Goal: Task Accomplishment & Management: Use online tool/utility

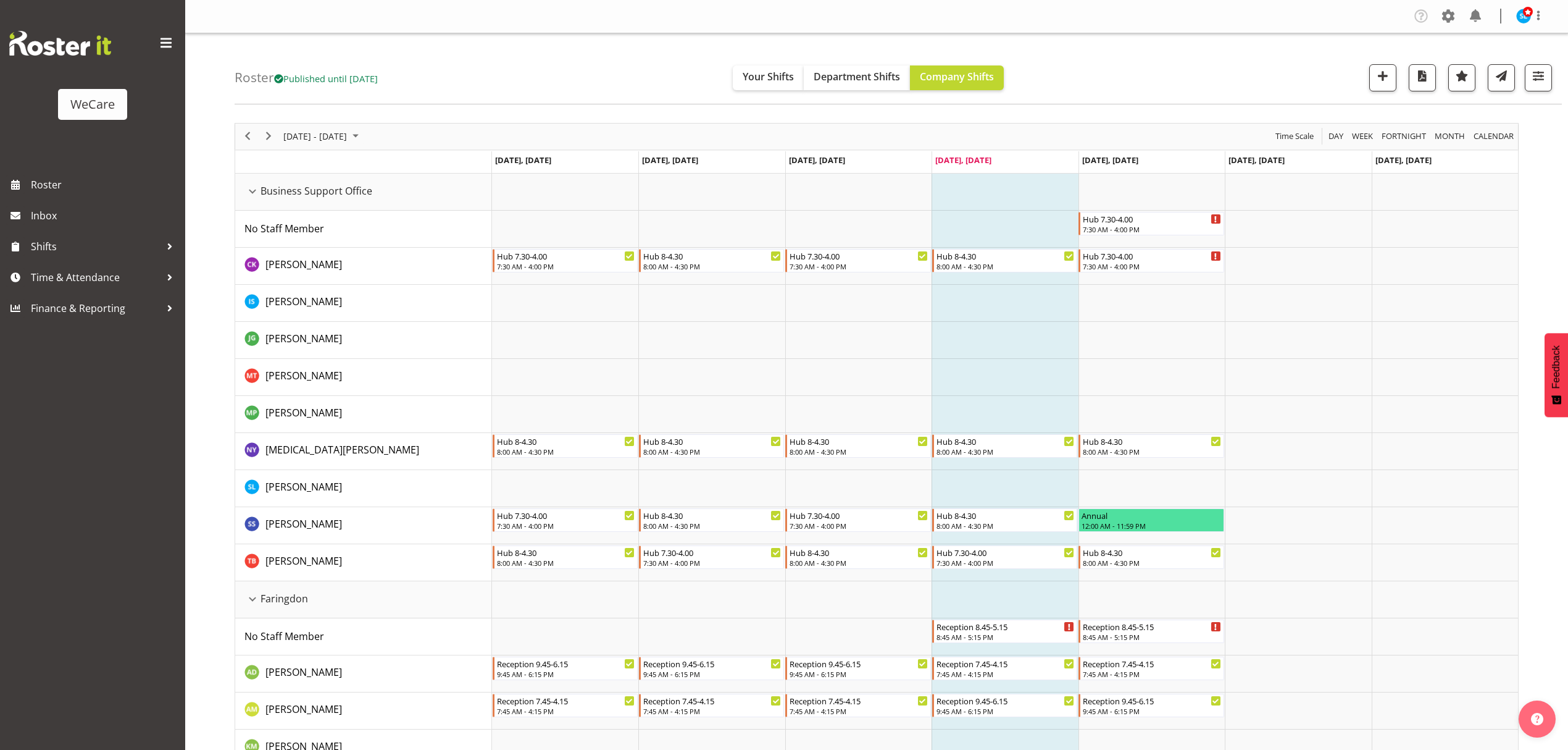
click at [1245, 68] on div "Roster Published until [DATE] Your Shifts Department Shifts Company Shifts All …" at bounding box center [898, 68] width 1327 height 71
click at [1245, 77] on span "button" at bounding box center [1538, 75] width 16 height 16
click at [1245, 80] on div "Roster Published until [DATE] Your Shifts Department Shifts Company Shifts All …" at bounding box center [898, 68] width 1327 height 71
click at [1245, 91] on button "button" at bounding box center [1538, 77] width 27 height 27
click at [1245, 164] on button "3 Departments" at bounding box center [1464, 153] width 156 height 27
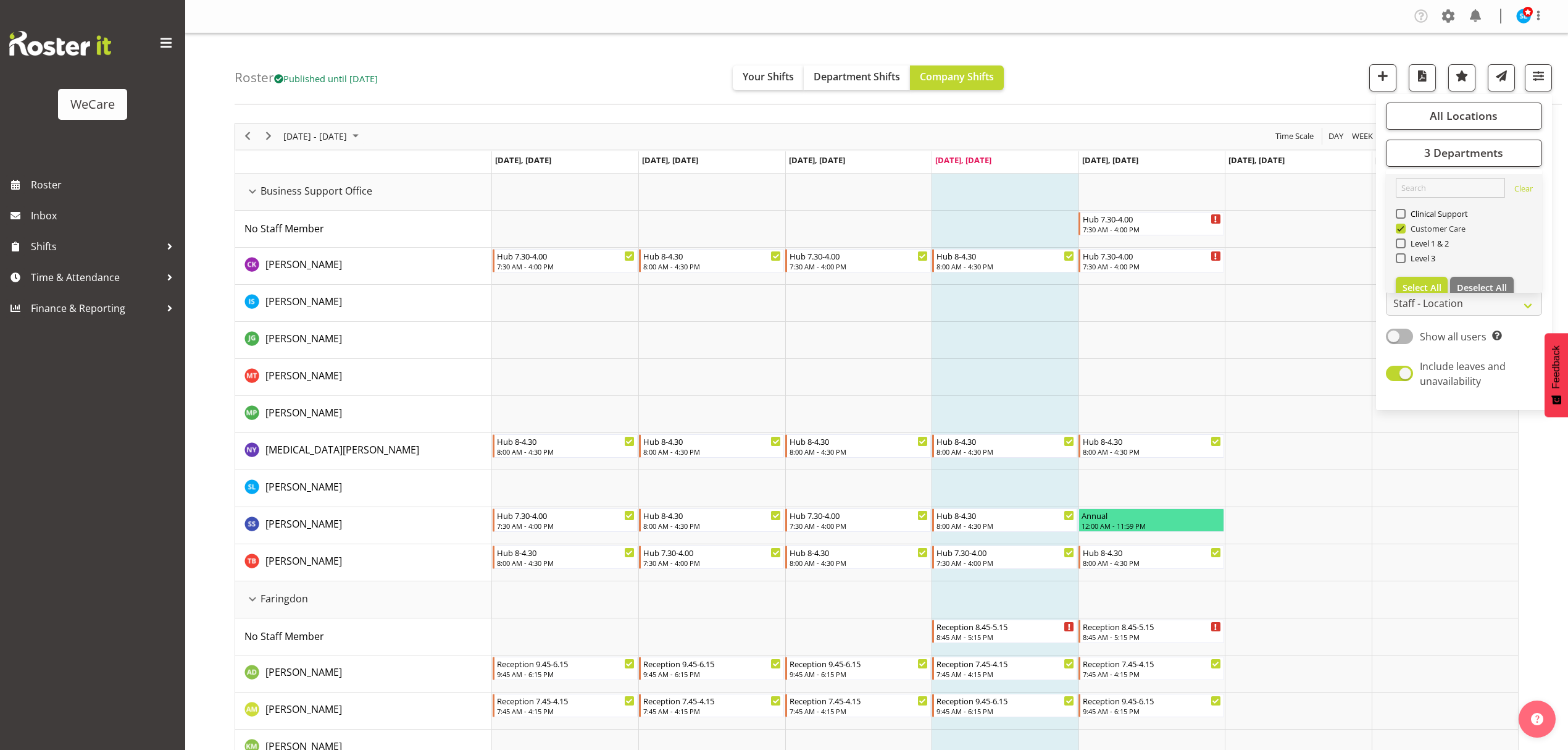
click at [1245, 228] on span at bounding box center [1401, 228] width 10 height 10
click at [1245, 228] on input "Customer Care" at bounding box center [1400, 228] width 8 height 8
checkbox input "false"
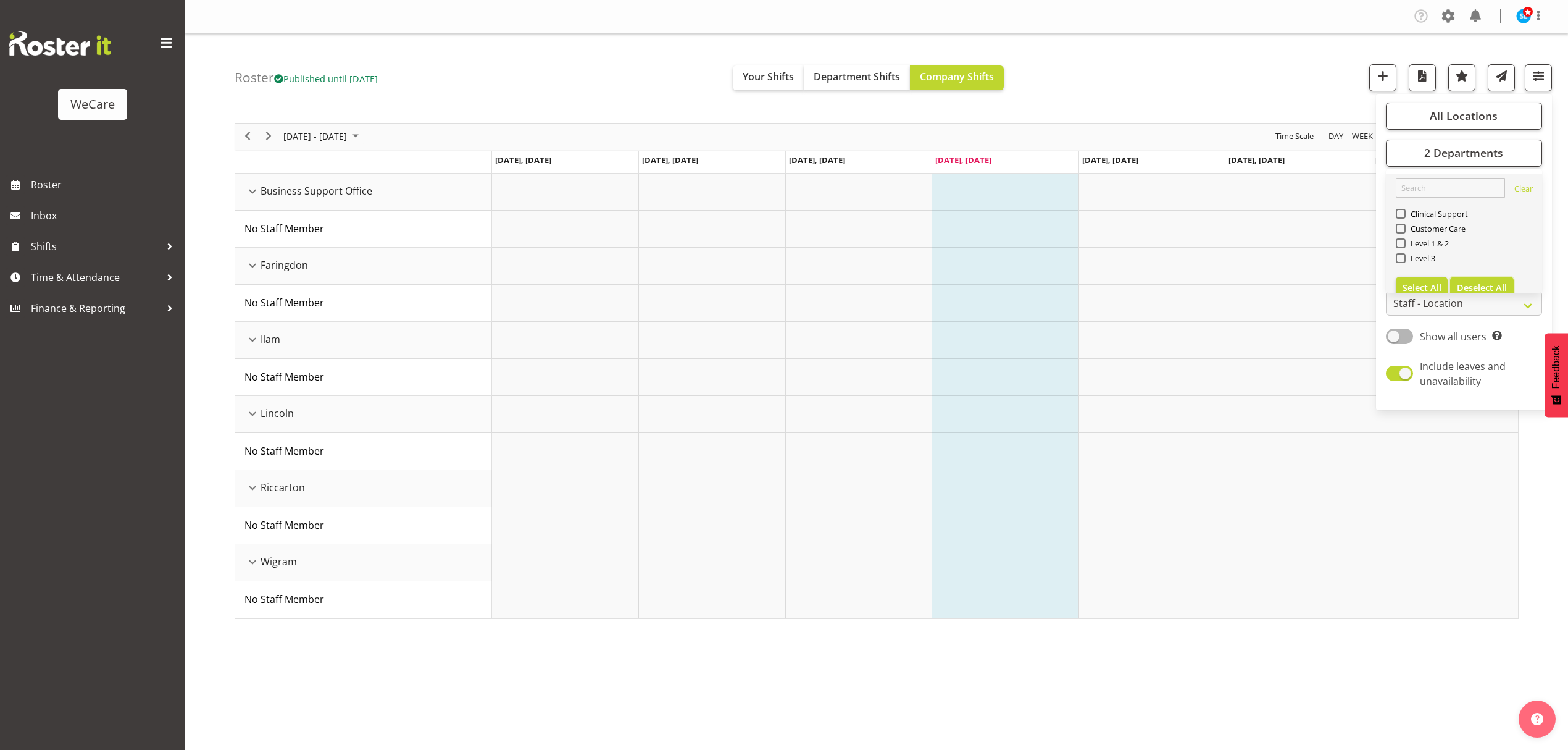
click at [1245, 286] on span "Deselect All" at bounding box center [1482, 287] width 50 height 12
click at [1245, 288] on span "Select All" at bounding box center [1422, 287] width 39 height 12
checkbox input "true"
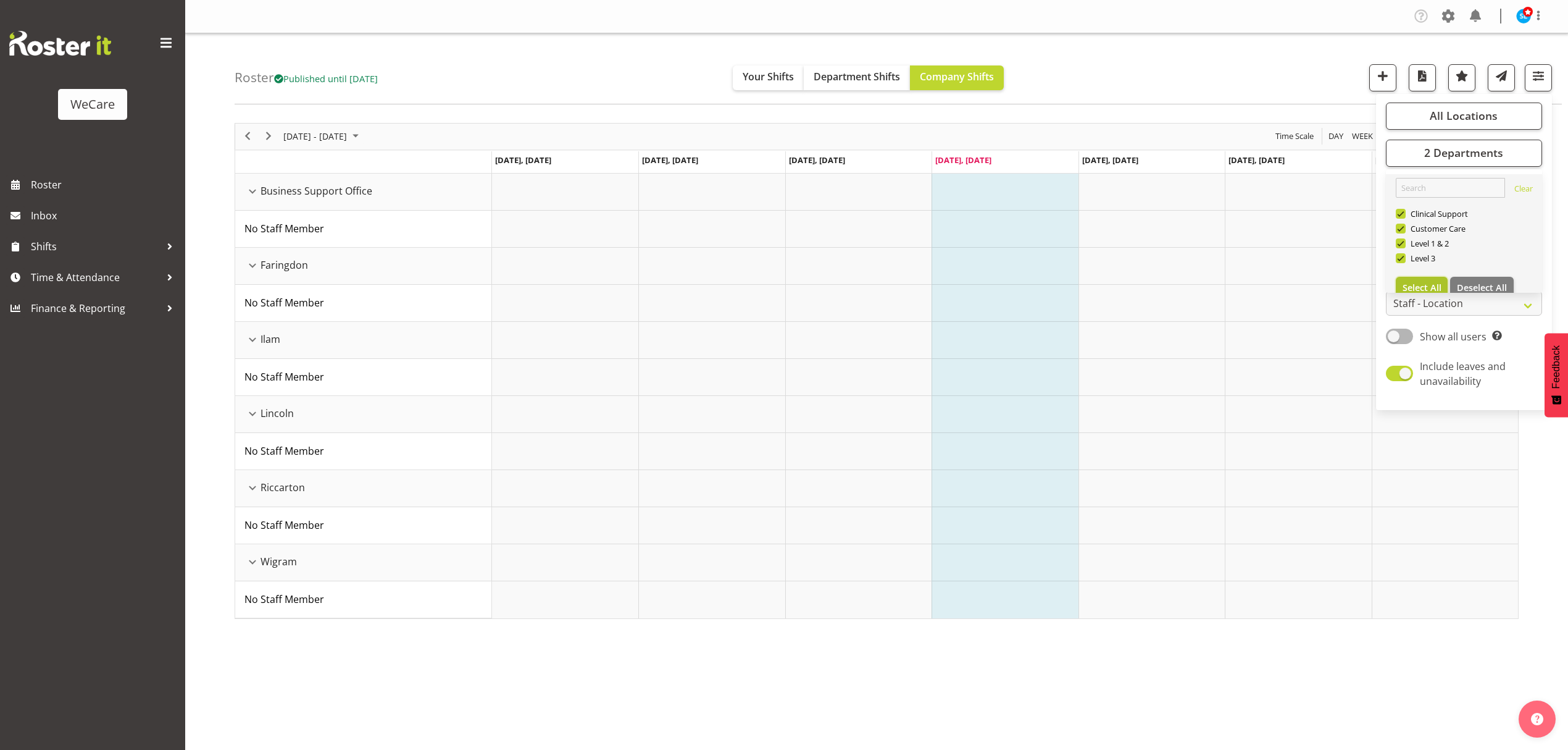
checkbox input "true"
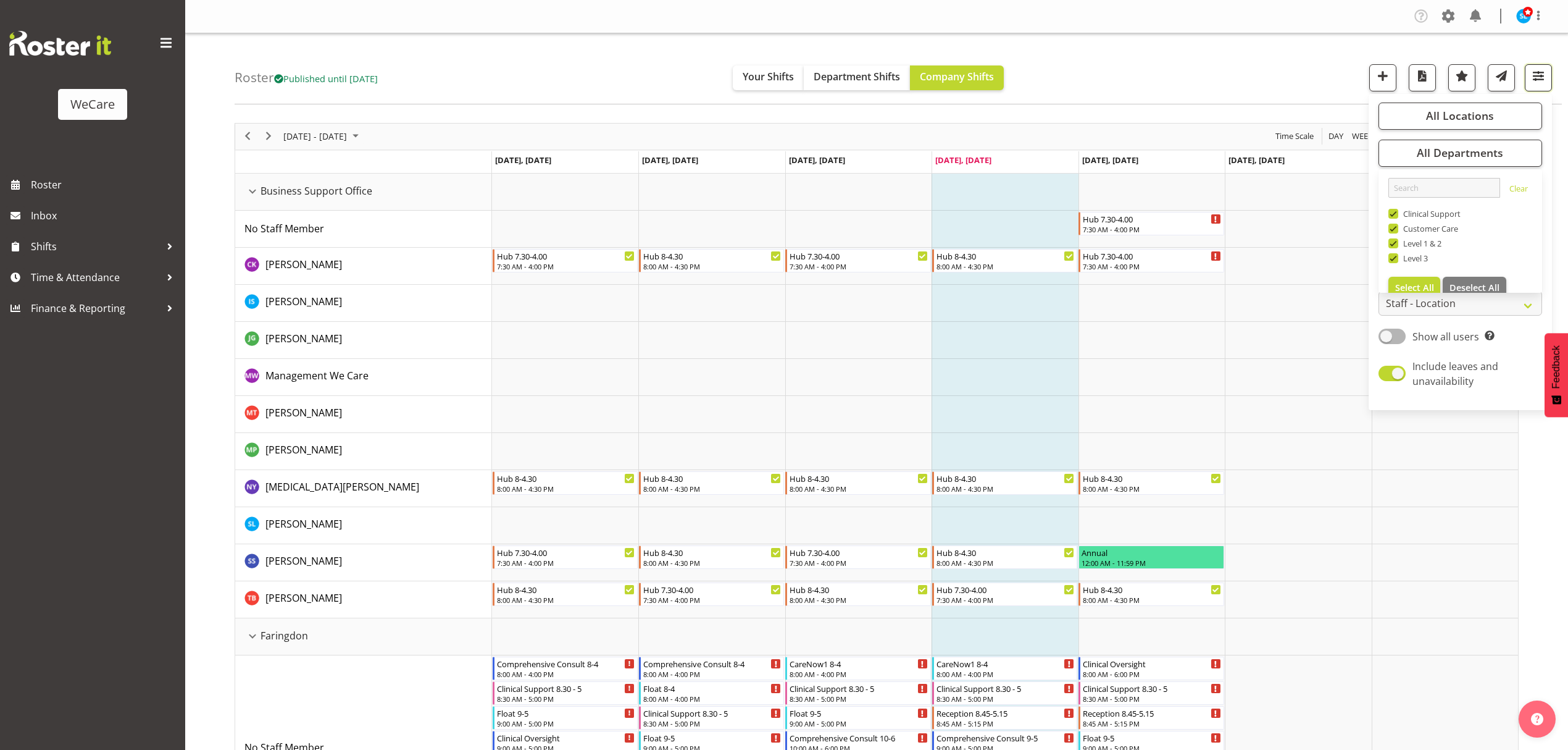
click at [1245, 77] on span "button" at bounding box center [1538, 75] width 16 height 16
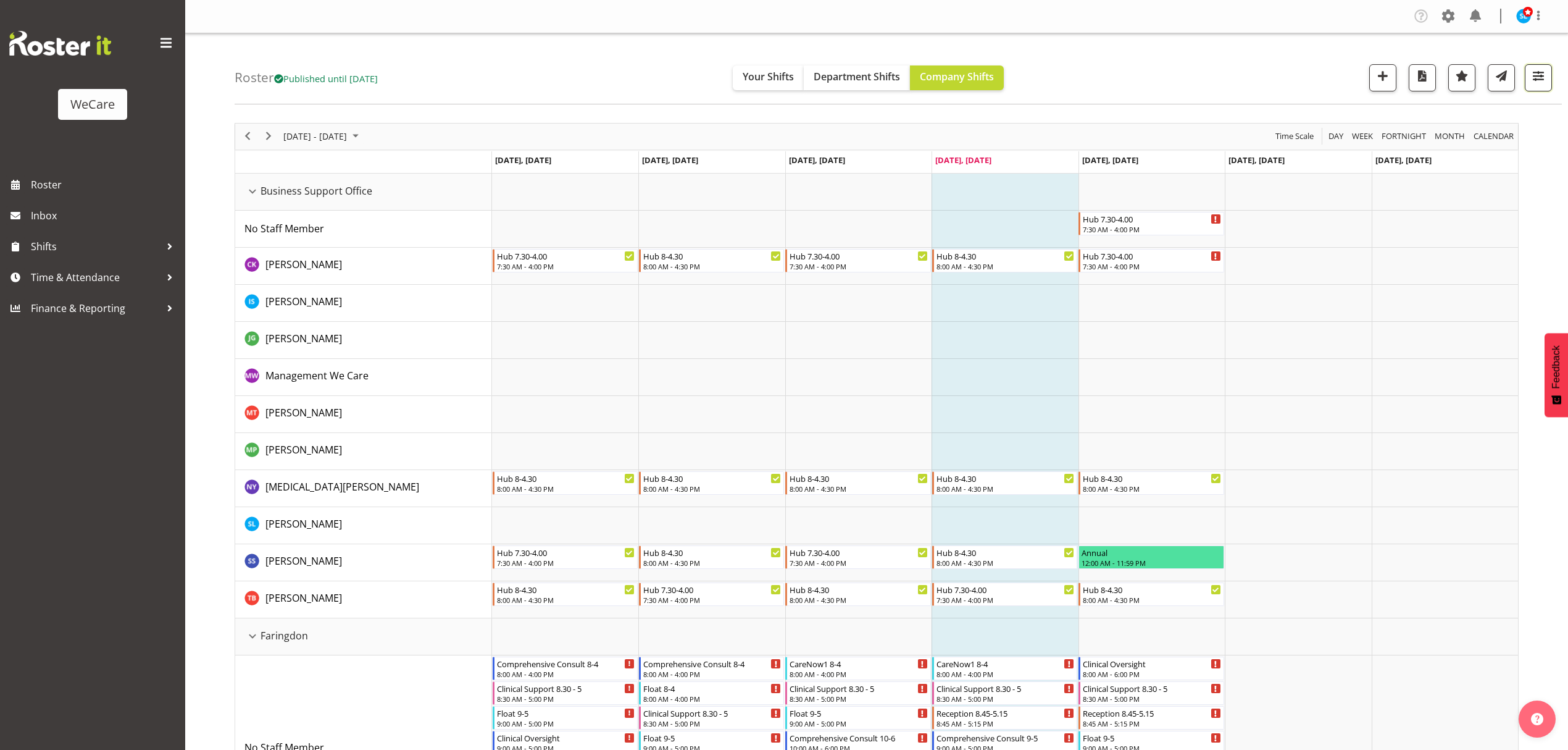
click at [1245, 77] on span "button" at bounding box center [1538, 75] width 16 height 16
click at [1245, 121] on span "All Locations" at bounding box center [1460, 115] width 68 height 15
click at [1245, 118] on span "All Locations" at bounding box center [1460, 115] width 68 height 15
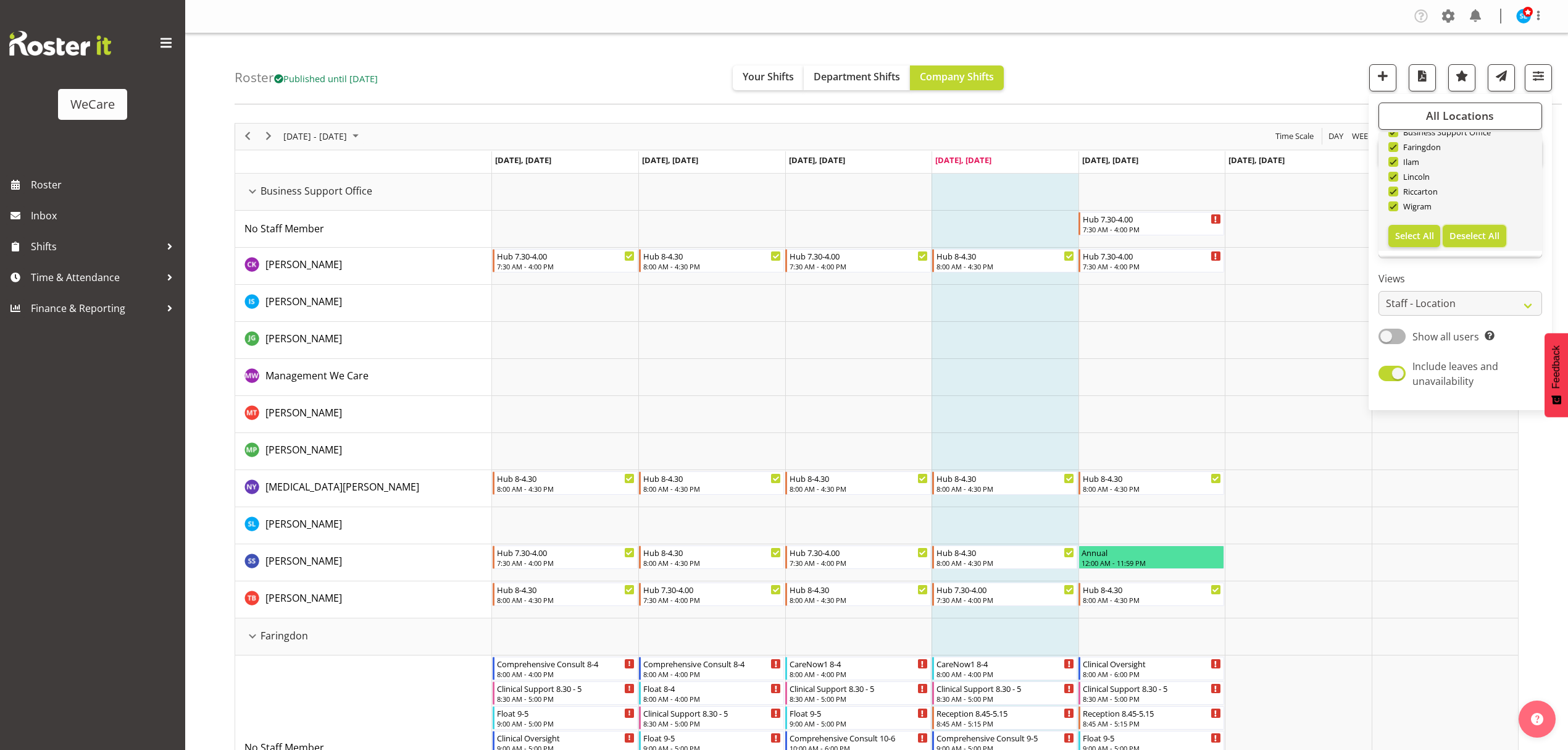
drag, startPoint x: 1477, startPoint y: 232, endPoint x: 1470, endPoint y: 236, distance: 8.1
click at [1245, 232] on span "Deselect All" at bounding box center [1475, 235] width 50 height 12
checkbox input "false"
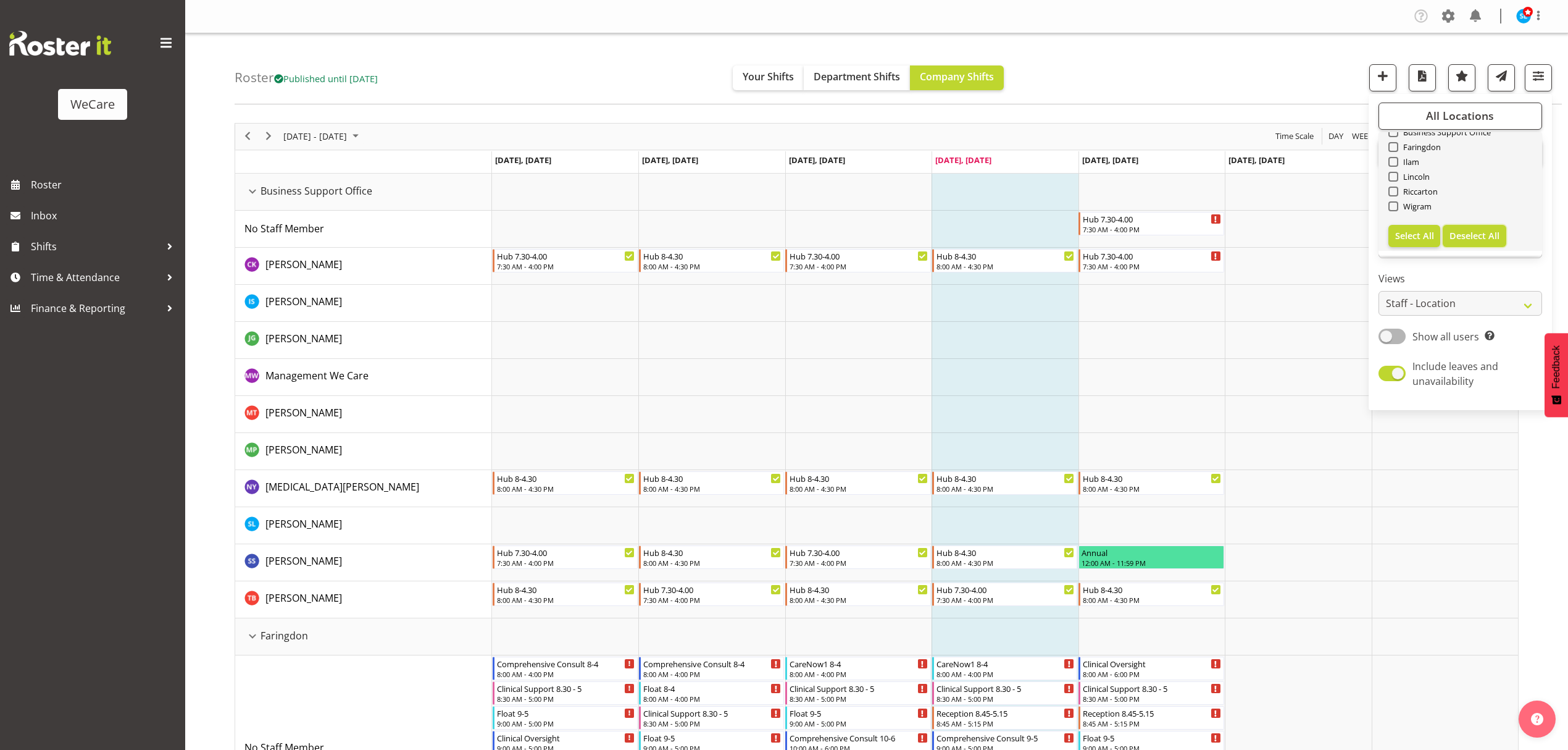
checkbox input "false"
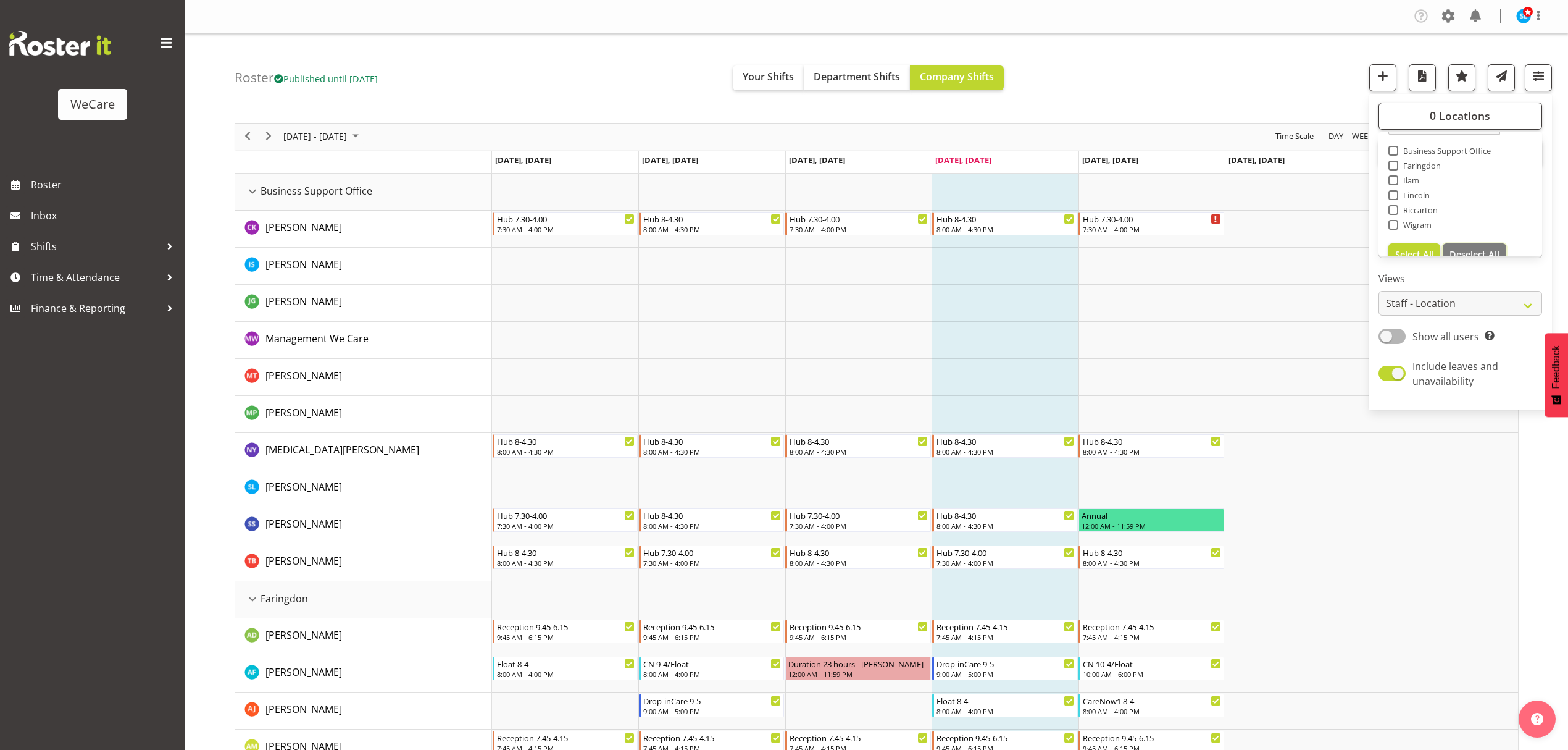
scroll to position [26, 0]
click at [1245, 210] on span at bounding box center [1393, 210] width 10 height 10
click at [1245, 210] on input "Riccarton" at bounding box center [1392, 210] width 8 height 8
checkbox input "true"
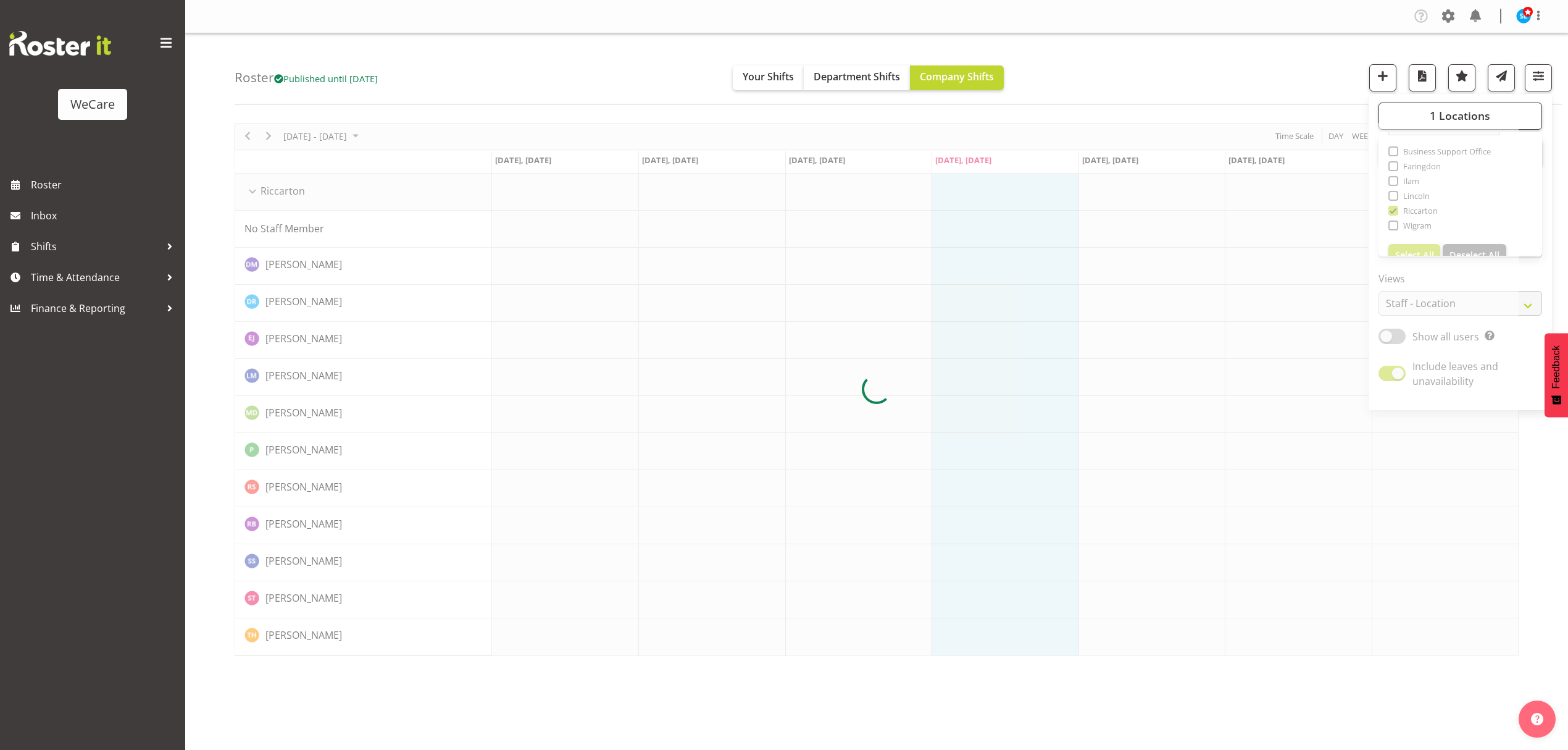
click at [1221, 69] on div "Roster Published until [DATE] Your Shifts Department Shifts Company Shifts 1 Lo…" at bounding box center [898, 68] width 1327 height 71
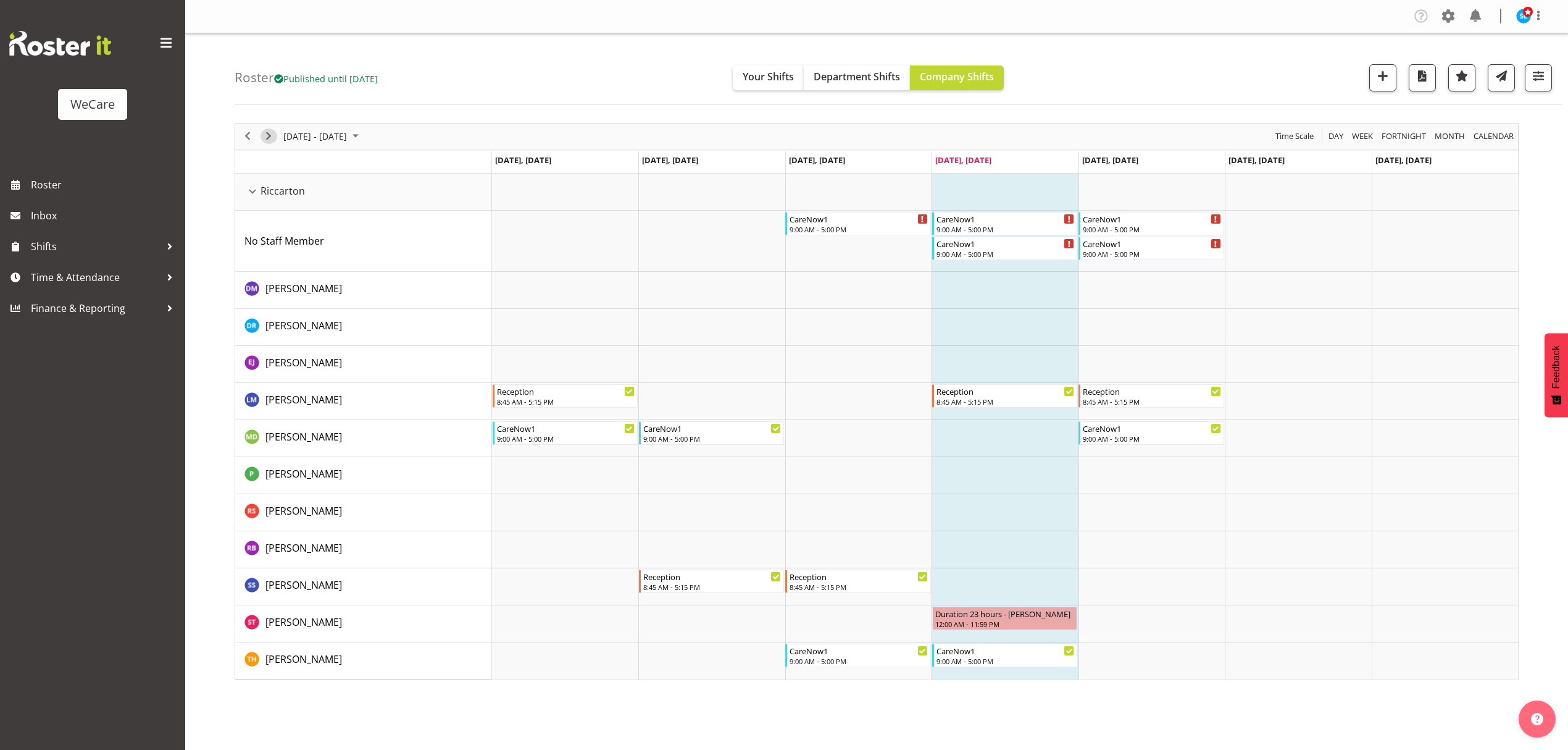
click at [267, 135] on span "Next" at bounding box center [268, 136] width 15 height 15
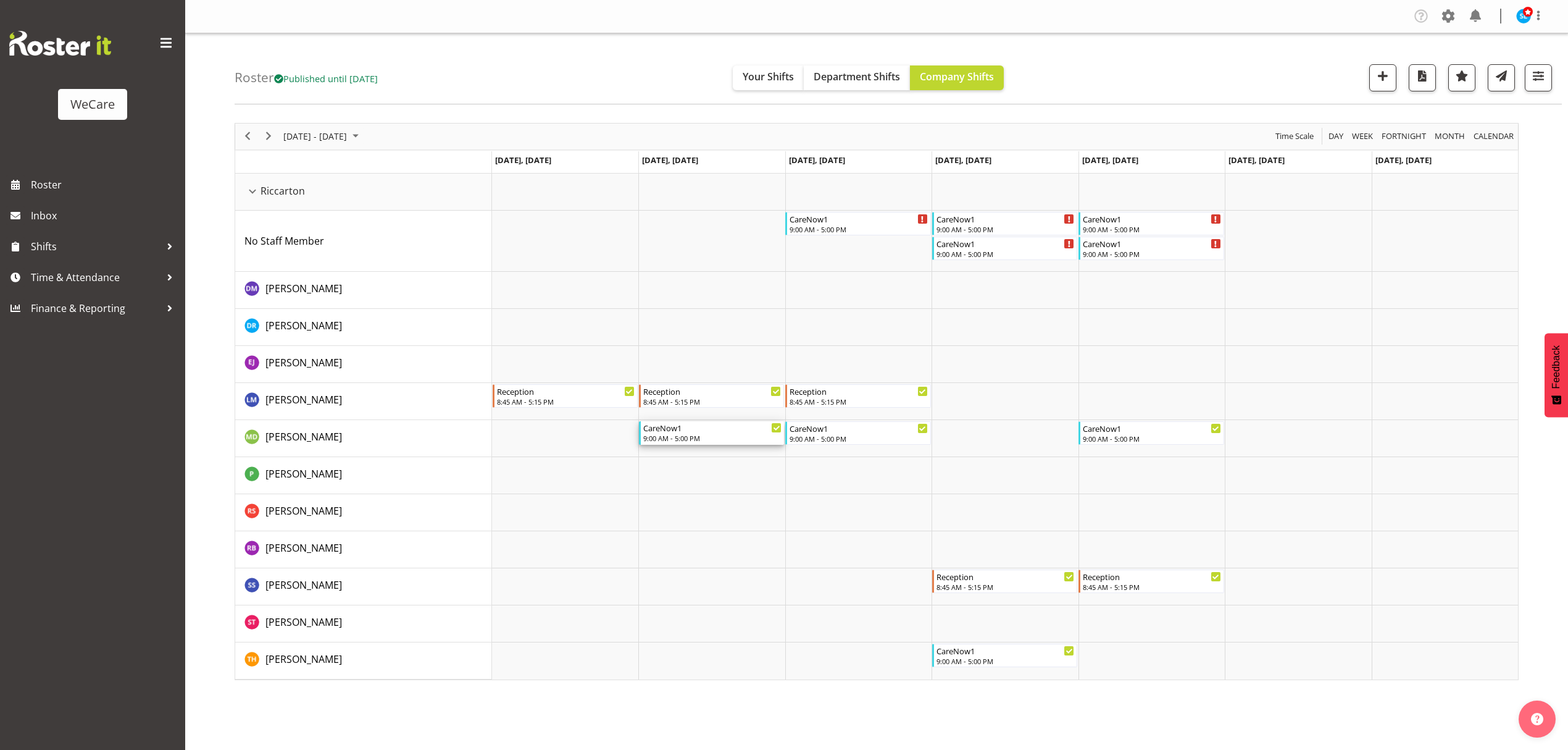
click at [725, 433] on div "CareNow1" at bounding box center [712, 428] width 138 height 12
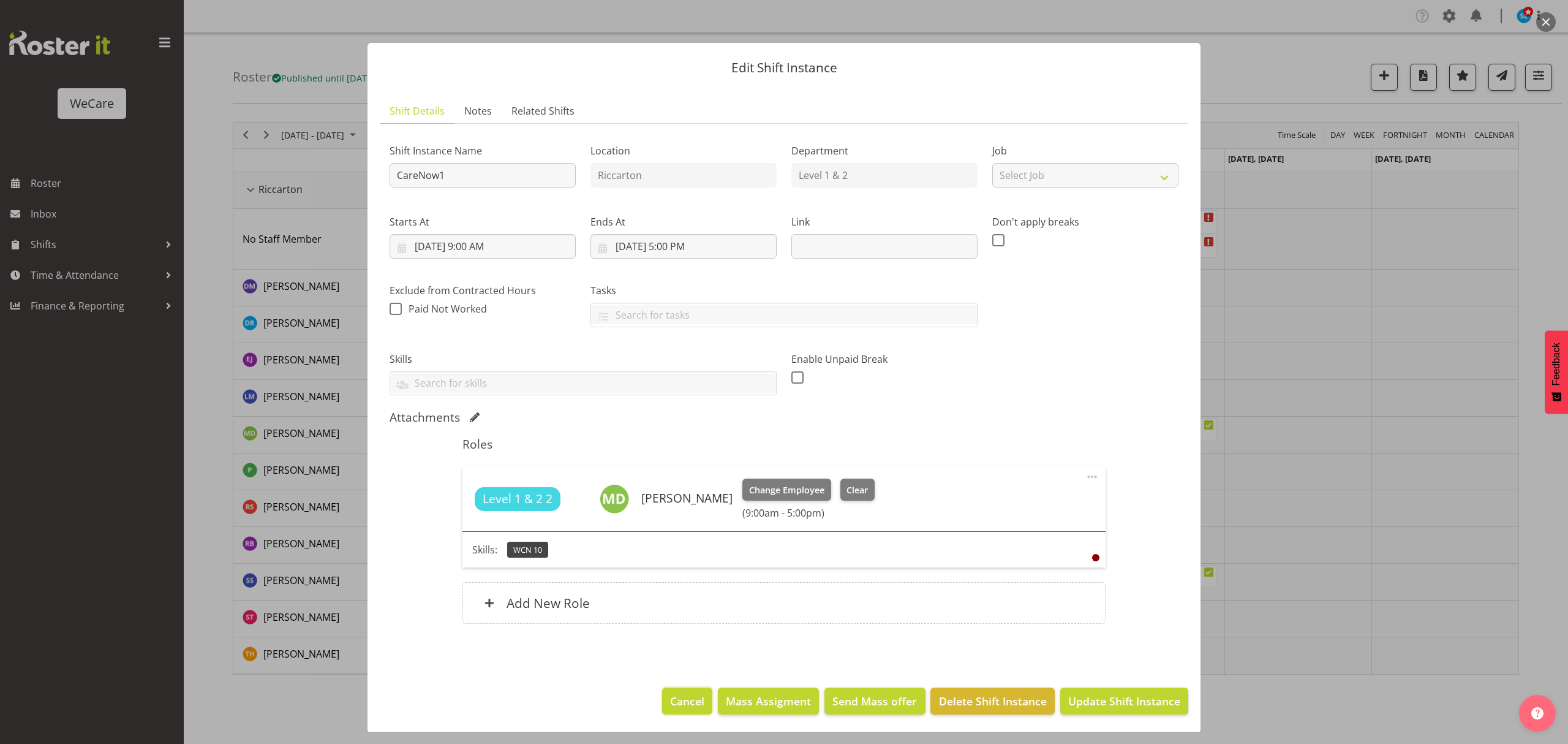
click at [667, 693] on button "Cancel" at bounding box center [687, 700] width 50 height 27
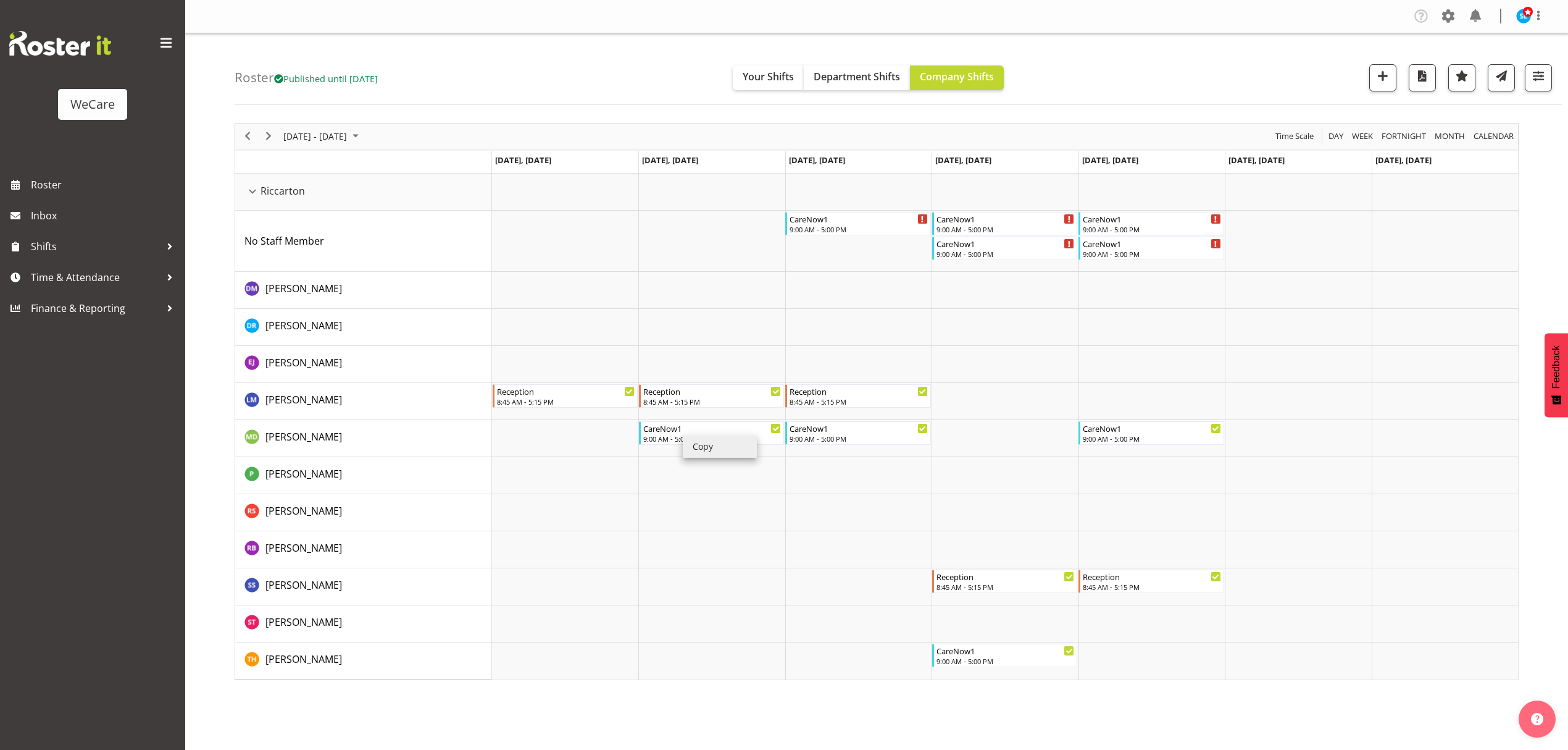
click at [697, 450] on li "Copy" at bounding box center [719, 446] width 74 height 22
click at [527, 651] on td "Timeline Week of October 16, 2025" at bounding box center [565, 661] width 147 height 37
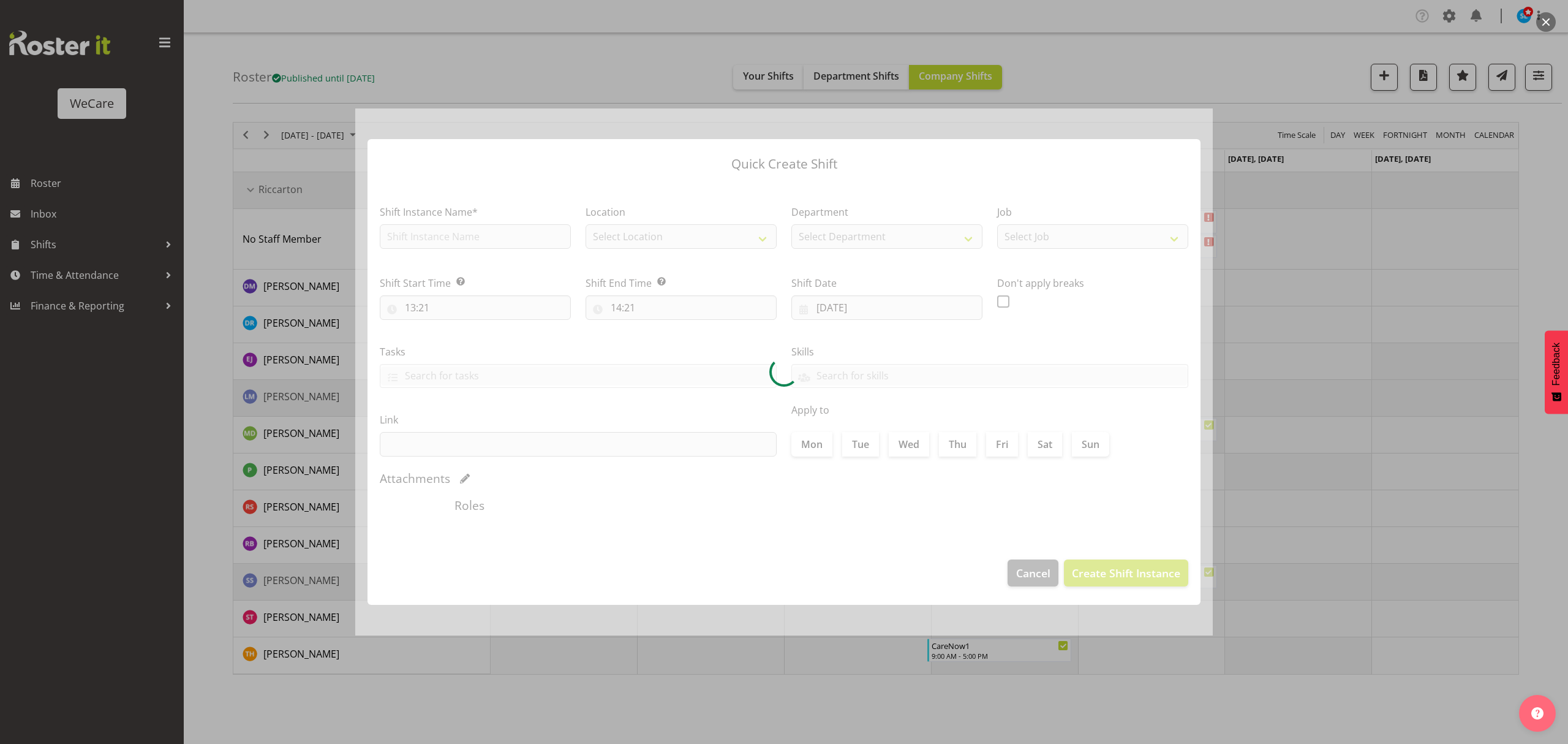
type input "[DATE]"
checkbox input "true"
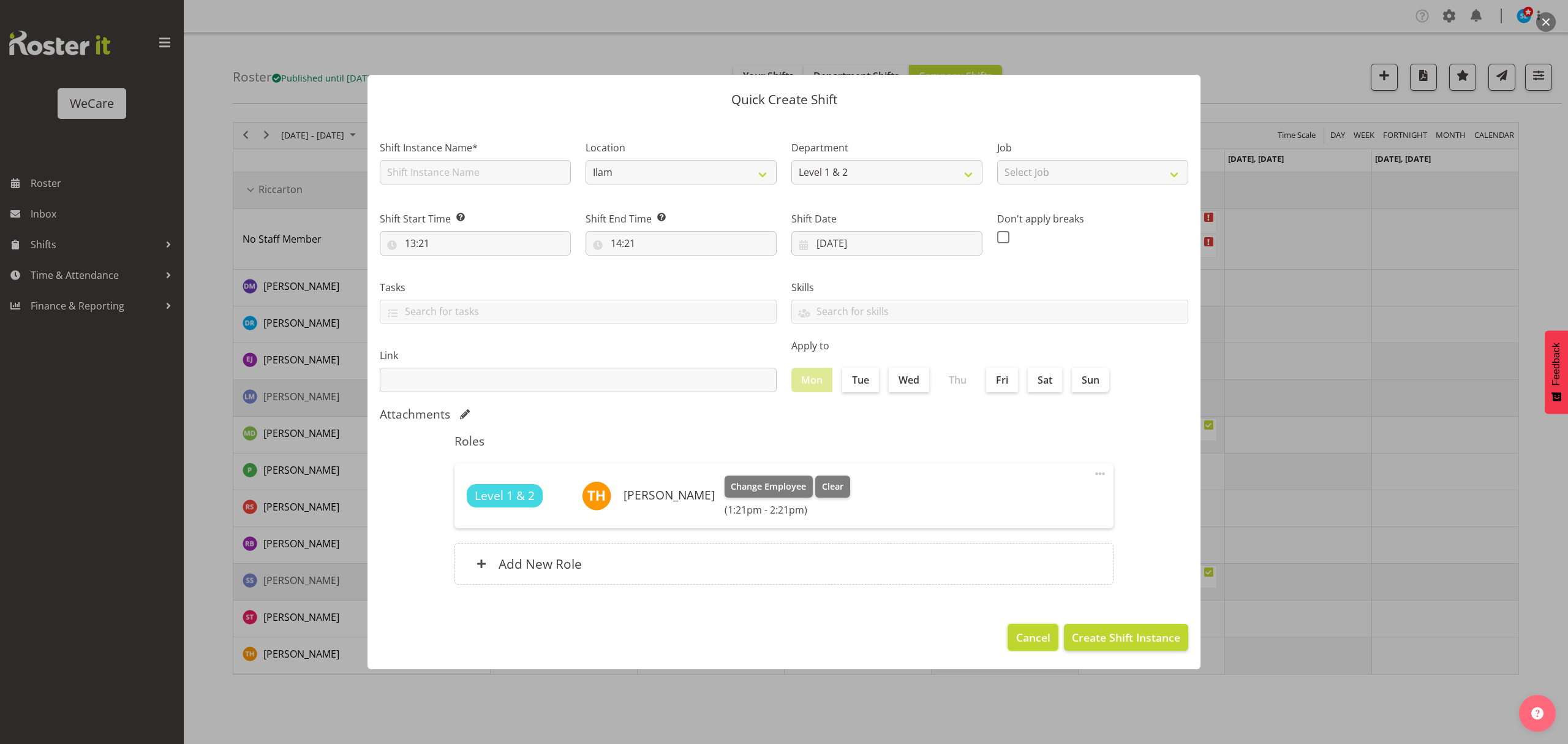
click at [1032, 645] on button "Cancel" at bounding box center [1032, 637] width 50 height 27
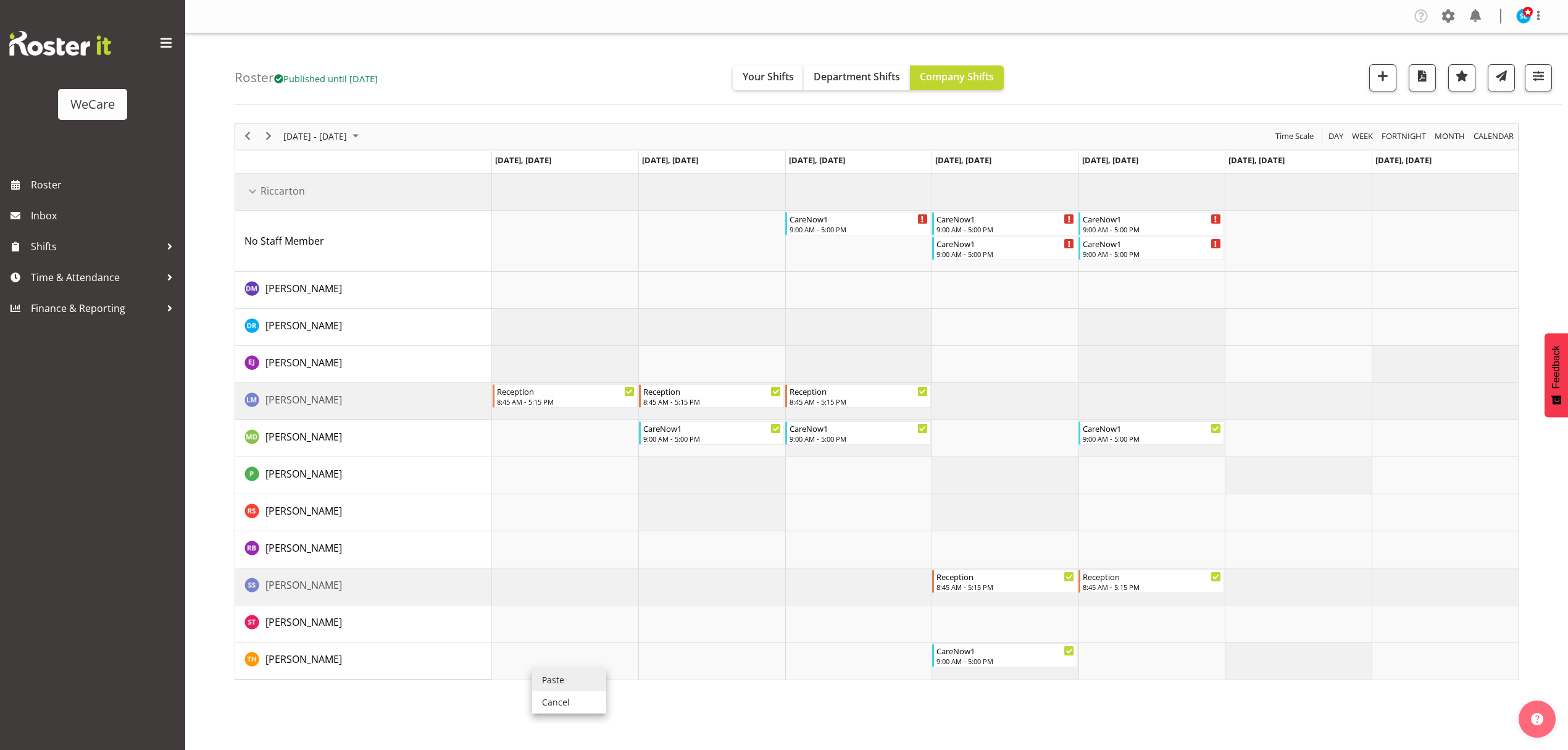
click at [554, 680] on li "Paste" at bounding box center [569, 680] width 74 height 22
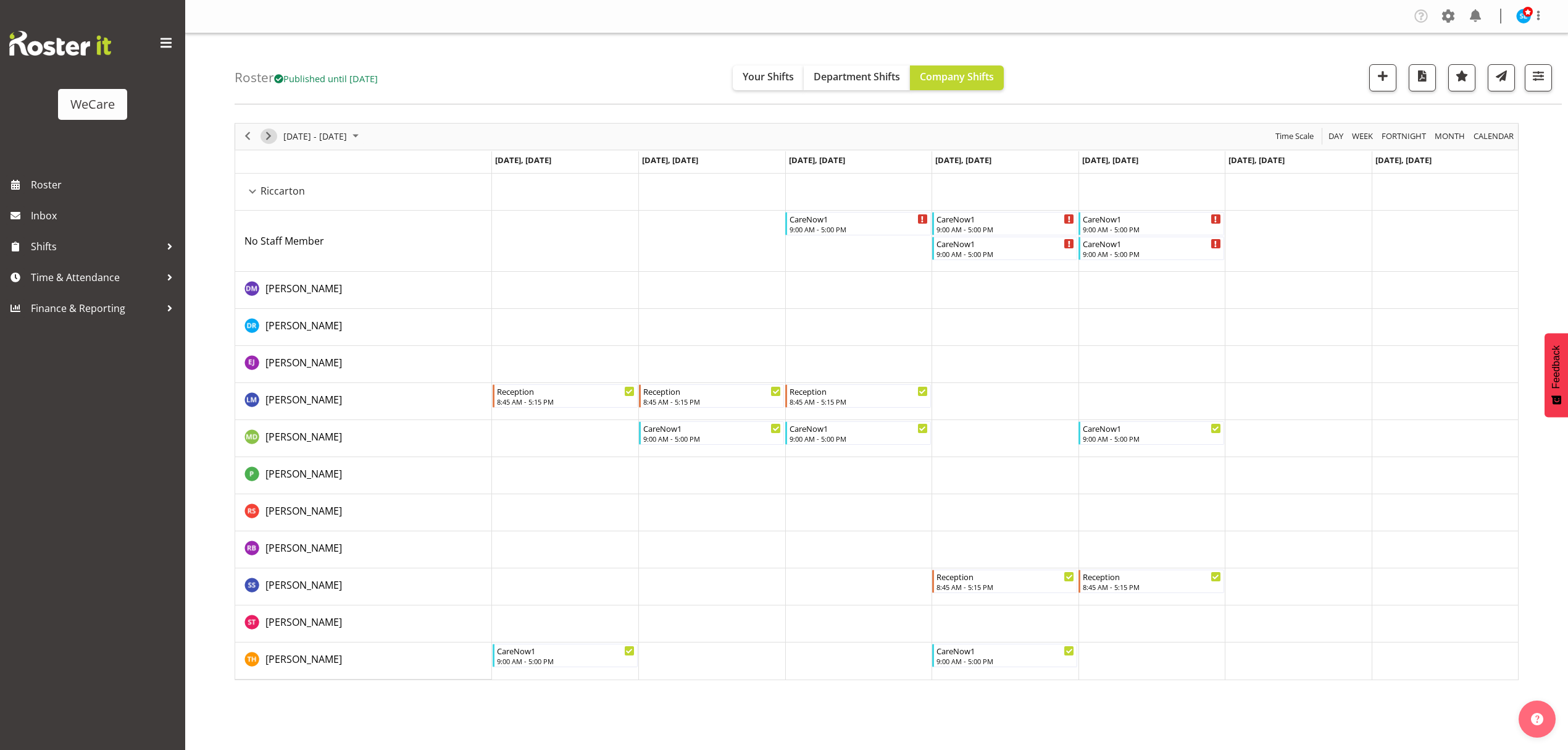
click at [269, 140] on span "Next" at bounding box center [268, 136] width 15 height 15
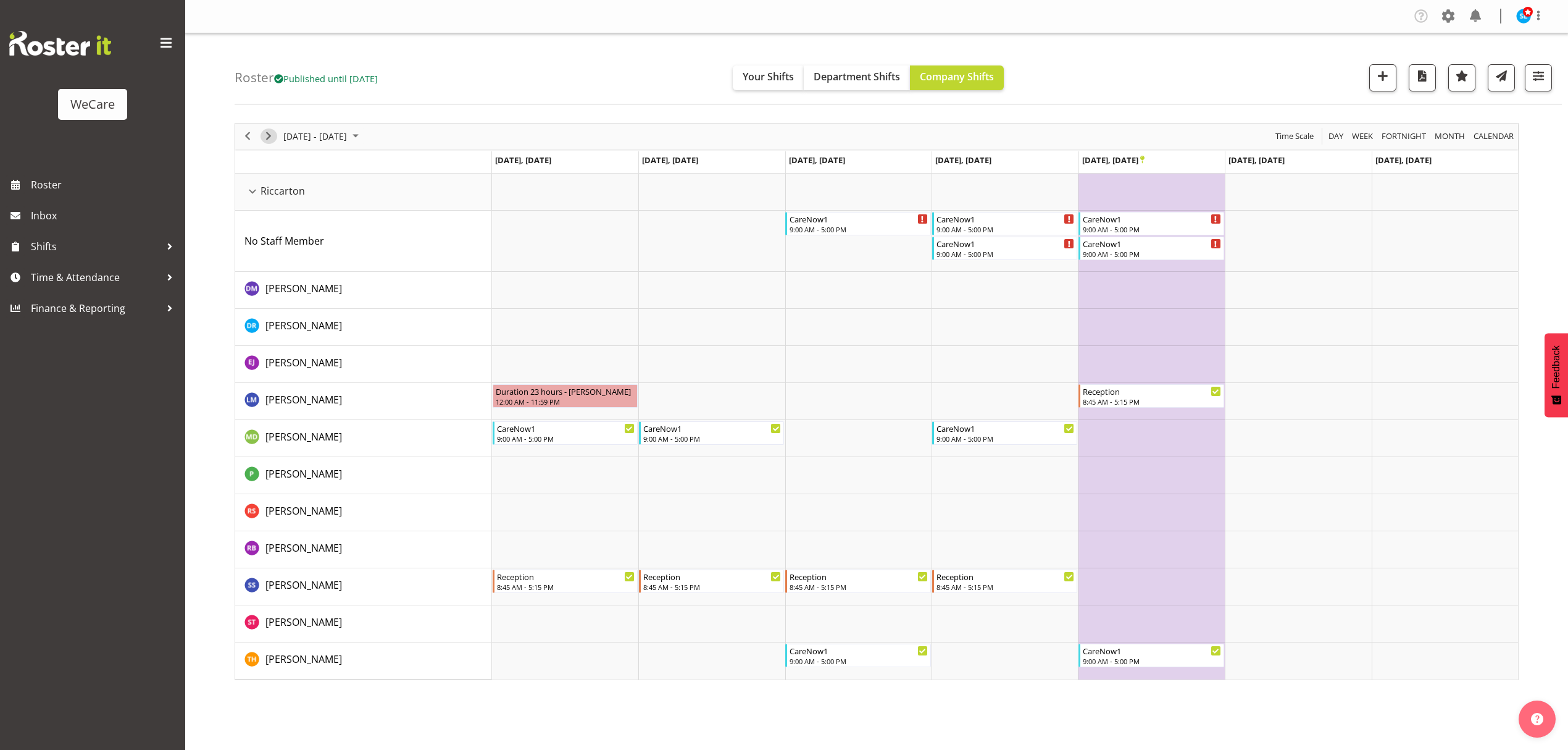
click at [267, 139] on span "Next" at bounding box center [268, 136] width 15 height 15
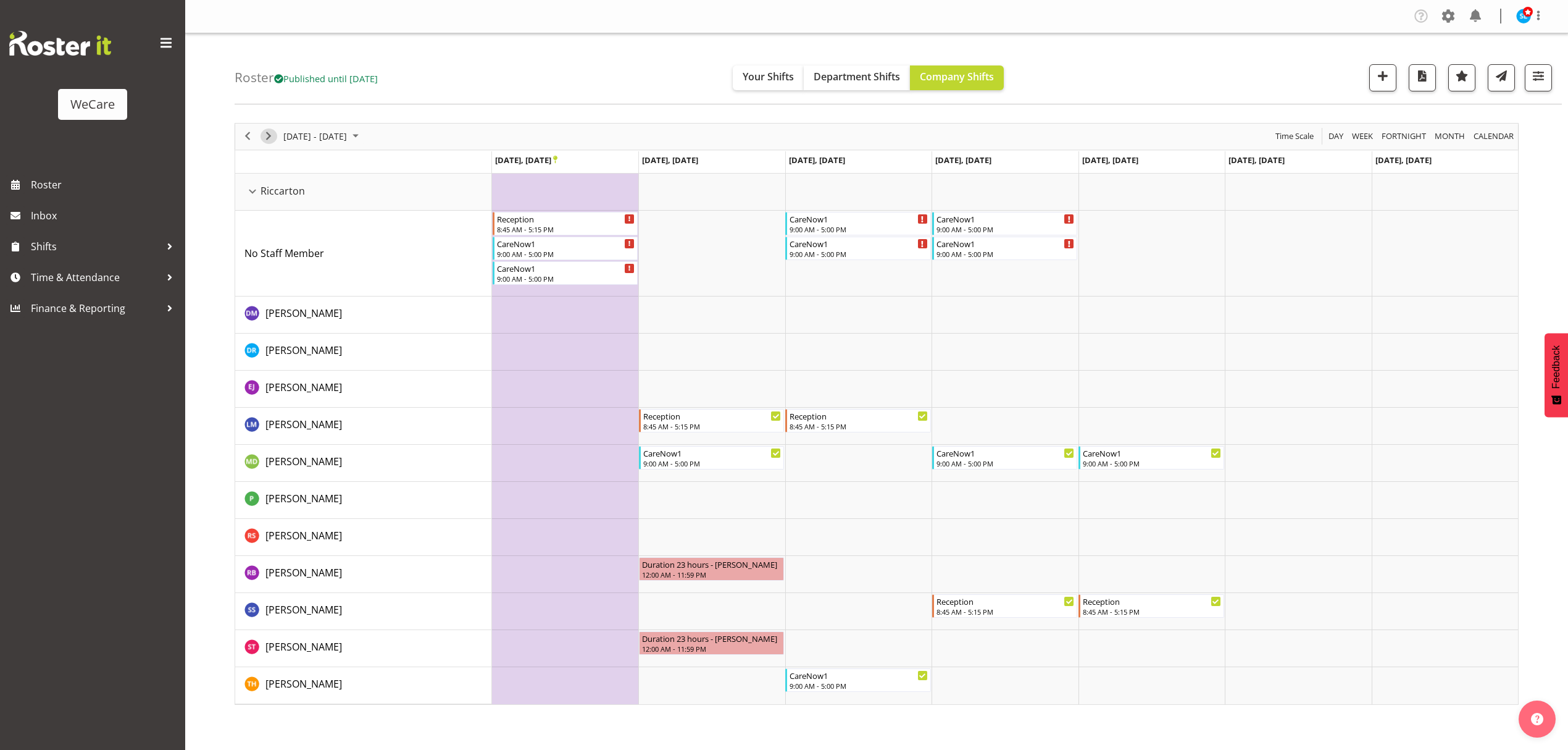
click at [268, 140] on span "Next" at bounding box center [268, 136] width 15 height 15
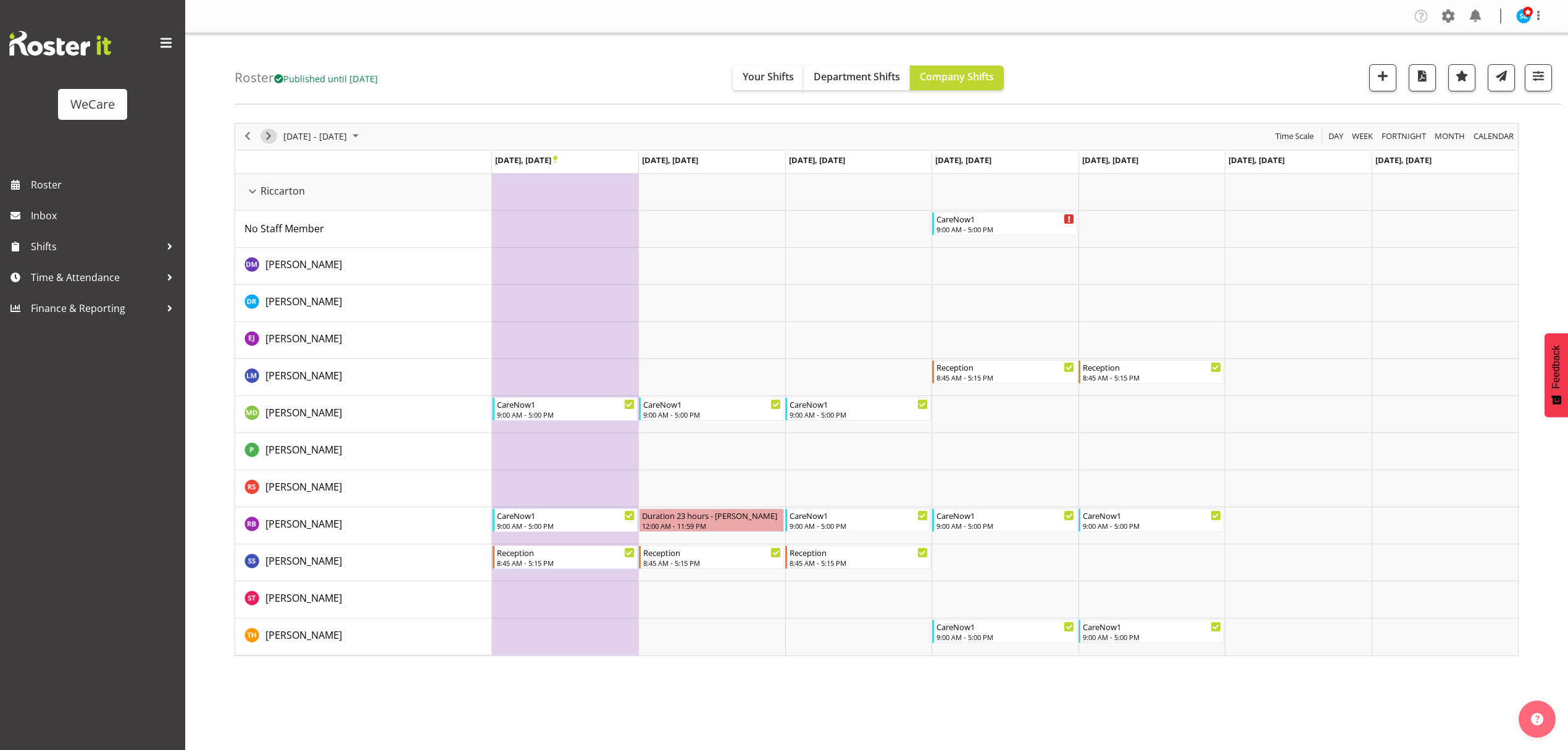
click at [263, 137] on span "Next" at bounding box center [268, 136] width 15 height 15
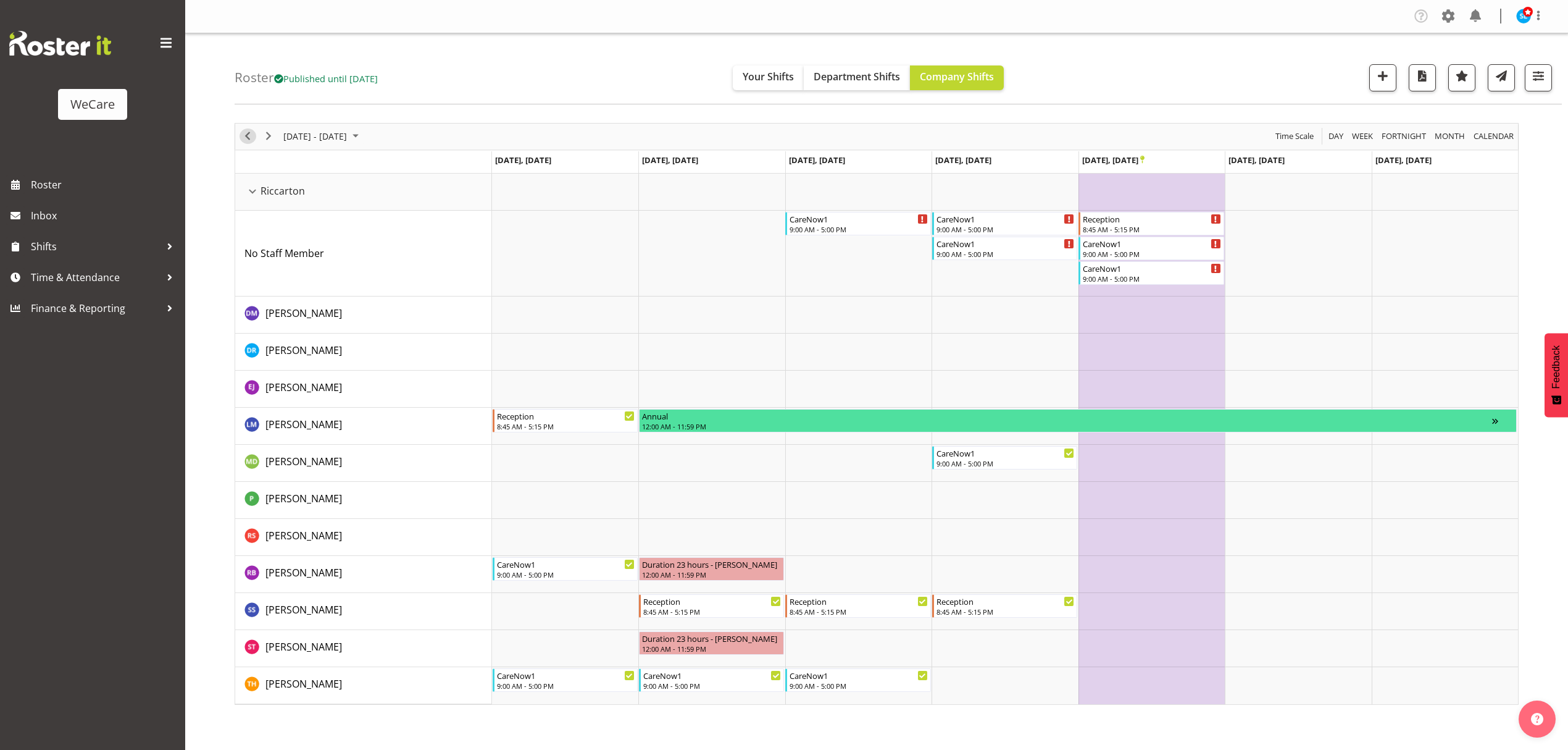
click at [246, 141] on span "Previous" at bounding box center [247, 136] width 15 height 15
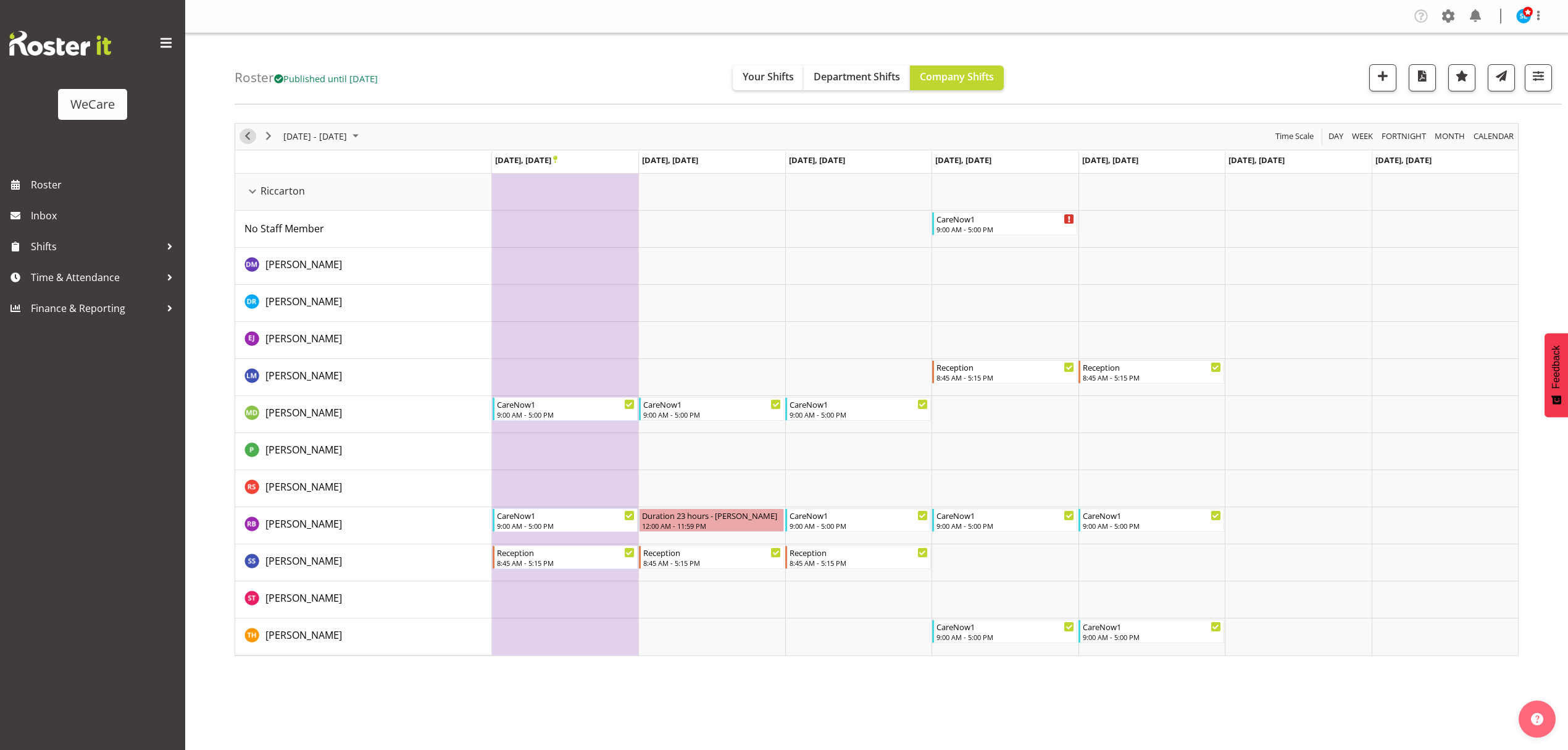
click at [246, 140] on span "Previous" at bounding box center [247, 136] width 15 height 15
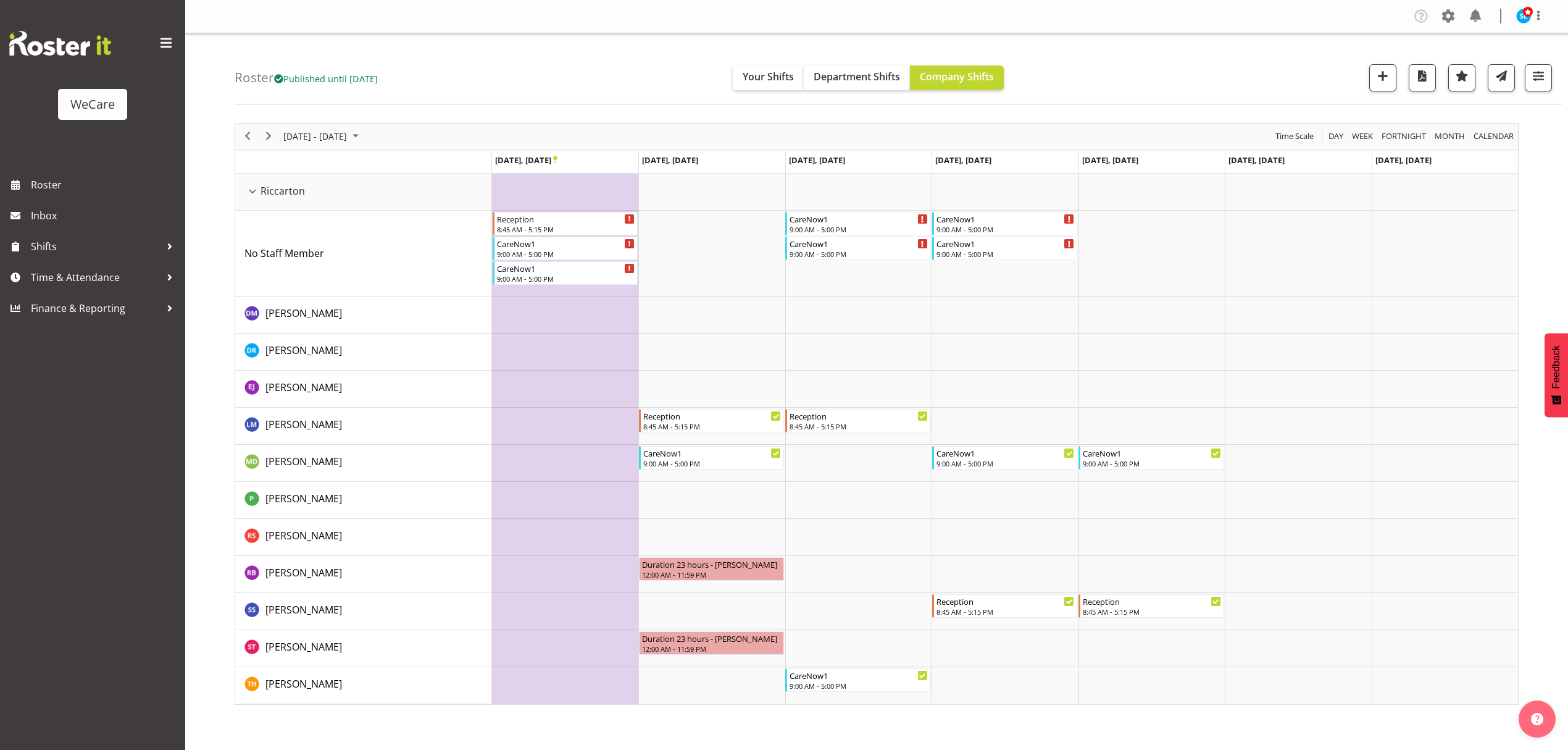
click at [724, 722] on div "Company Settings Roles & Skills Tasks Jobs Employees Locations & Departments Ac…" at bounding box center [876, 375] width 1383 height 750
click at [275, 134] on span "Next" at bounding box center [268, 136] width 15 height 15
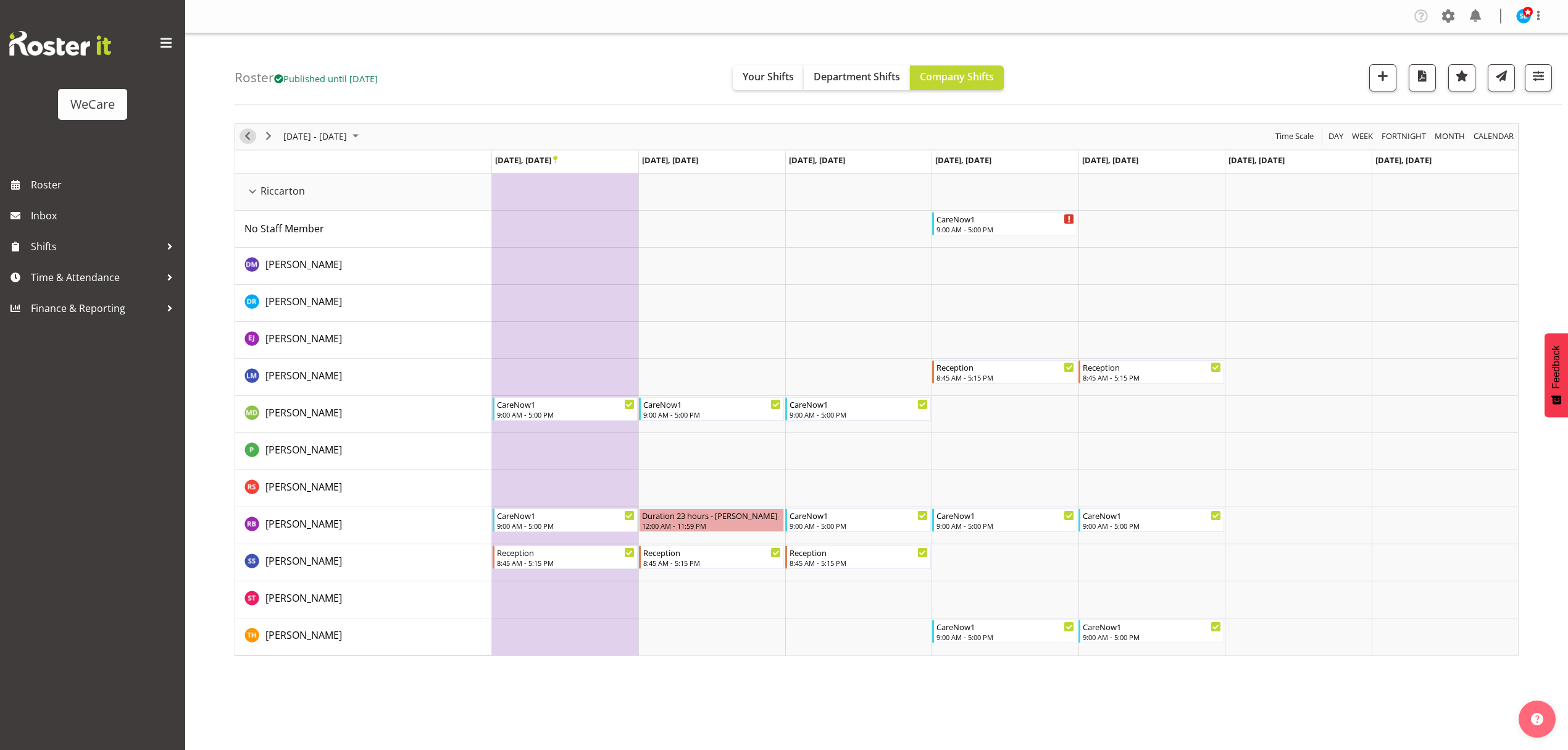
click at [250, 137] on span "Previous" at bounding box center [247, 136] width 15 height 15
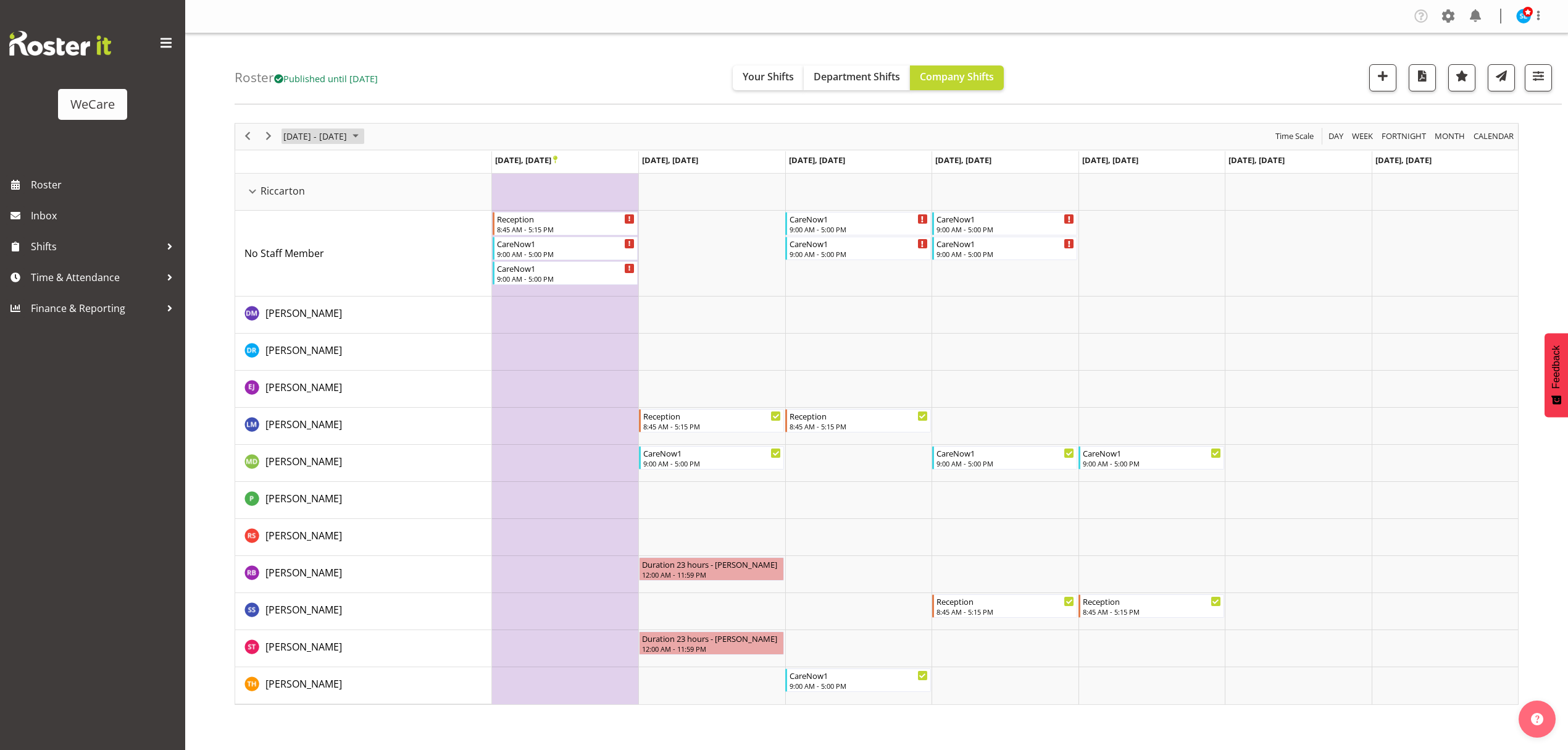
click at [338, 136] on span "[DATE] - [DATE]" at bounding box center [315, 136] width 66 height 15
click at [458, 70] on div "Roster Published until [DATE] Your Shifts Department Shifts Company Shifts 1 Lo…" at bounding box center [898, 68] width 1327 height 71
click at [270, 134] on span "Next" at bounding box center [268, 136] width 15 height 15
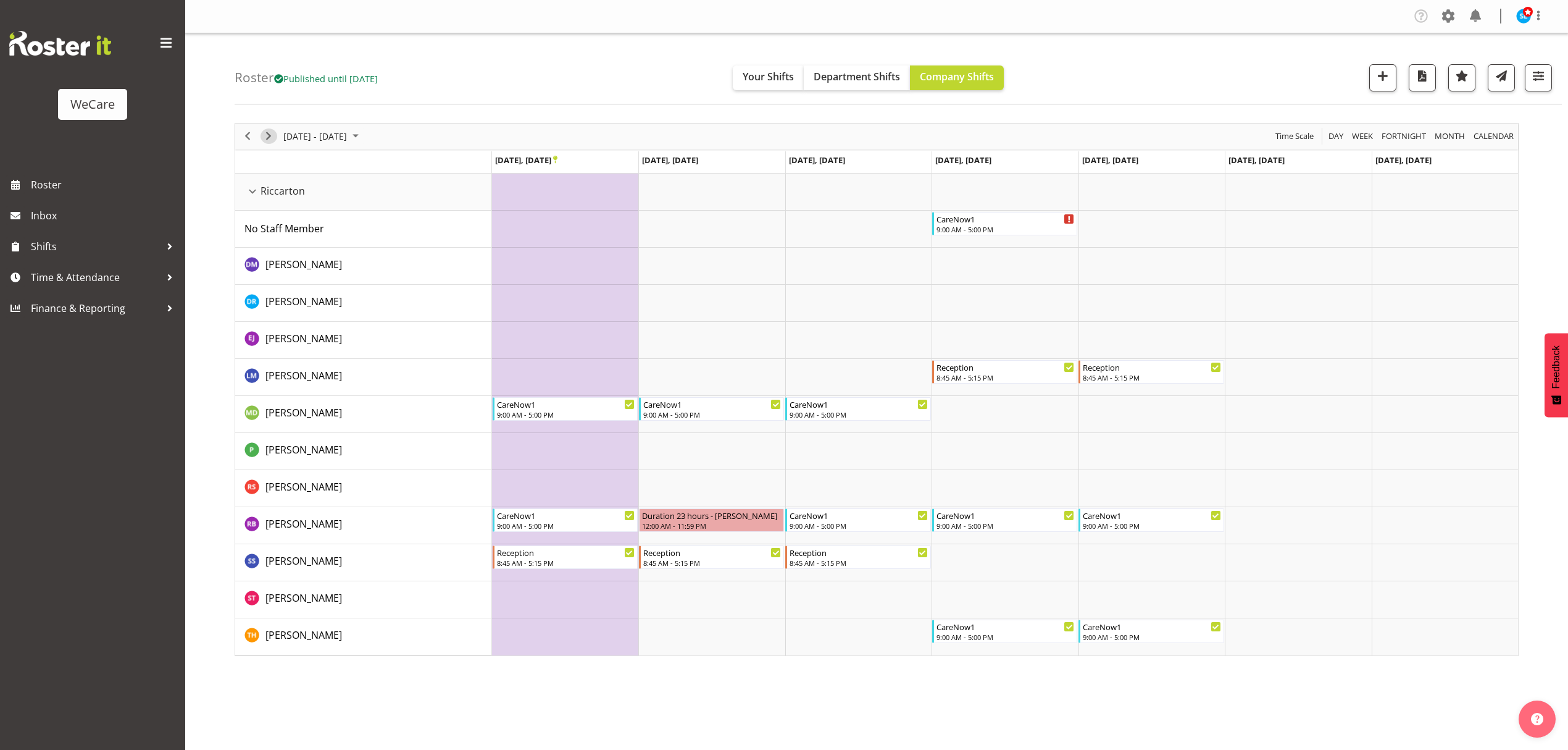
click at [270, 134] on span "Next" at bounding box center [268, 136] width 15 height 15
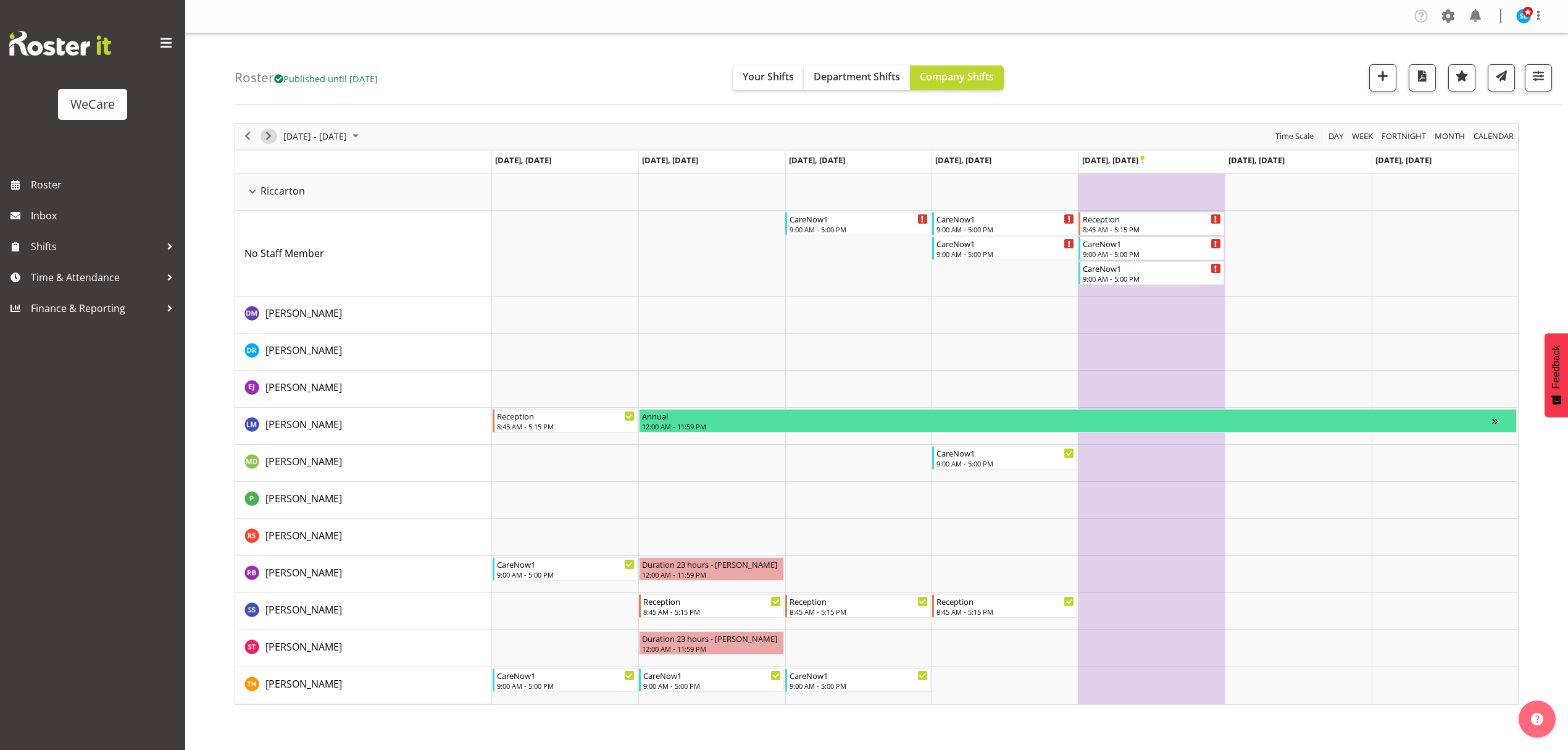
click at [270, 134] on span "Next" at bounding box center [268, 136] width 15 height 15
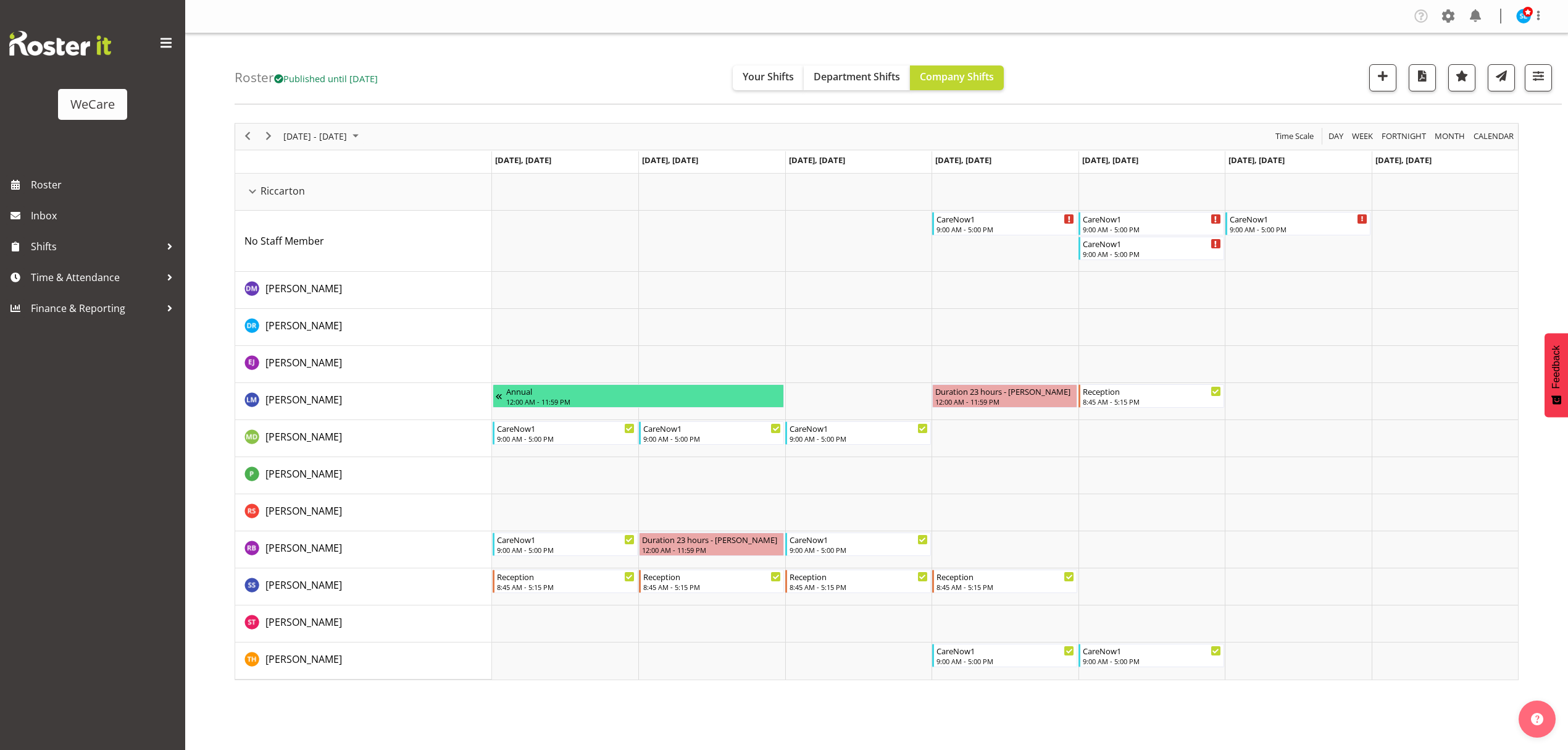
click at [242, 702] on div "Company Settings Roles & Skills Tasks Jobs Employees Locations & Departments Ac…" at bounding box center [876, 375] width 1383 height 750
click at [252, 135] on span "Previous" at bounding box center [247, 136] width 15 height 15
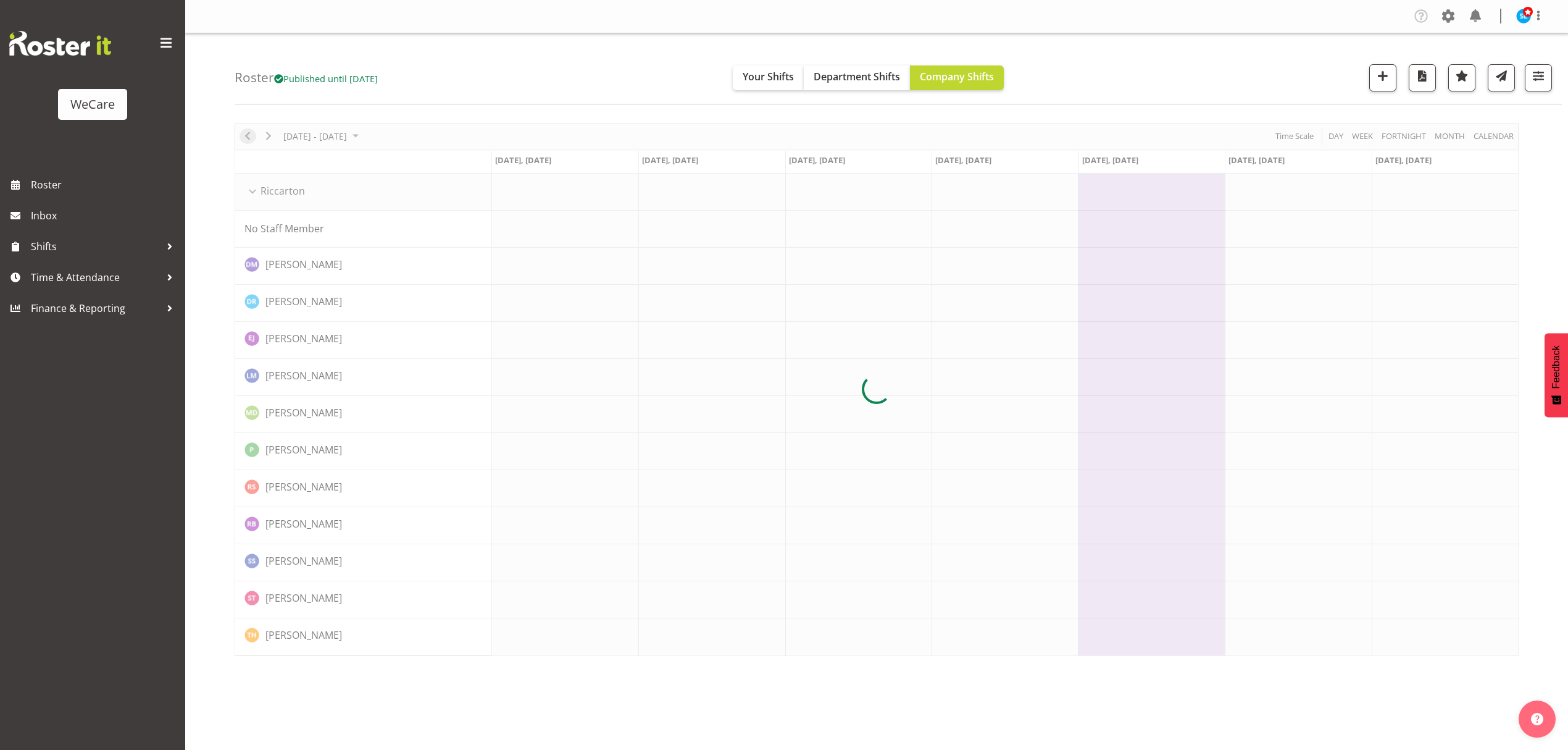
click at [252, 135] on div at bounding box center [876, 390] width 1284 height 533
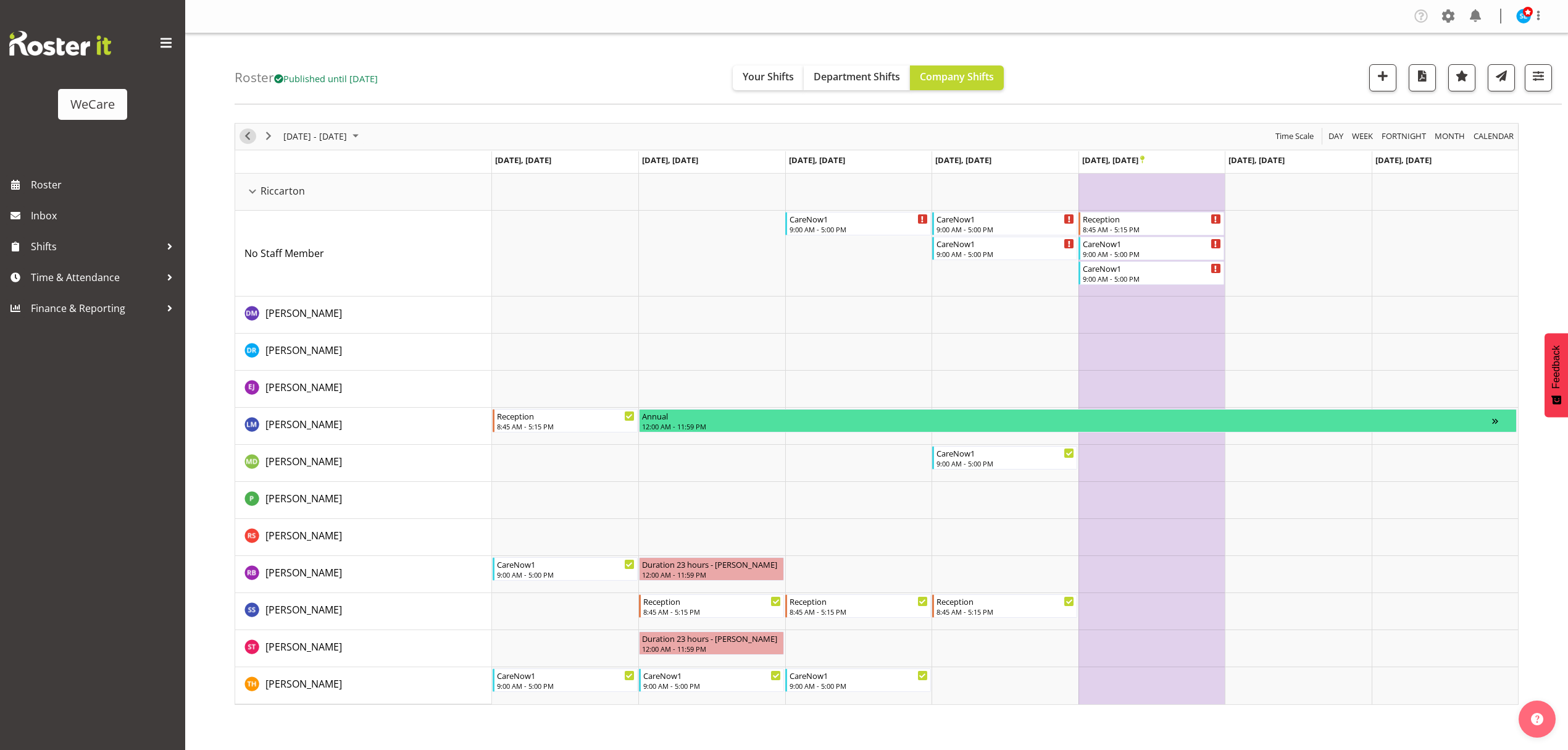
click at [255, 135] on span "Previous" at bounding box center [247, 136] width 15 height 15
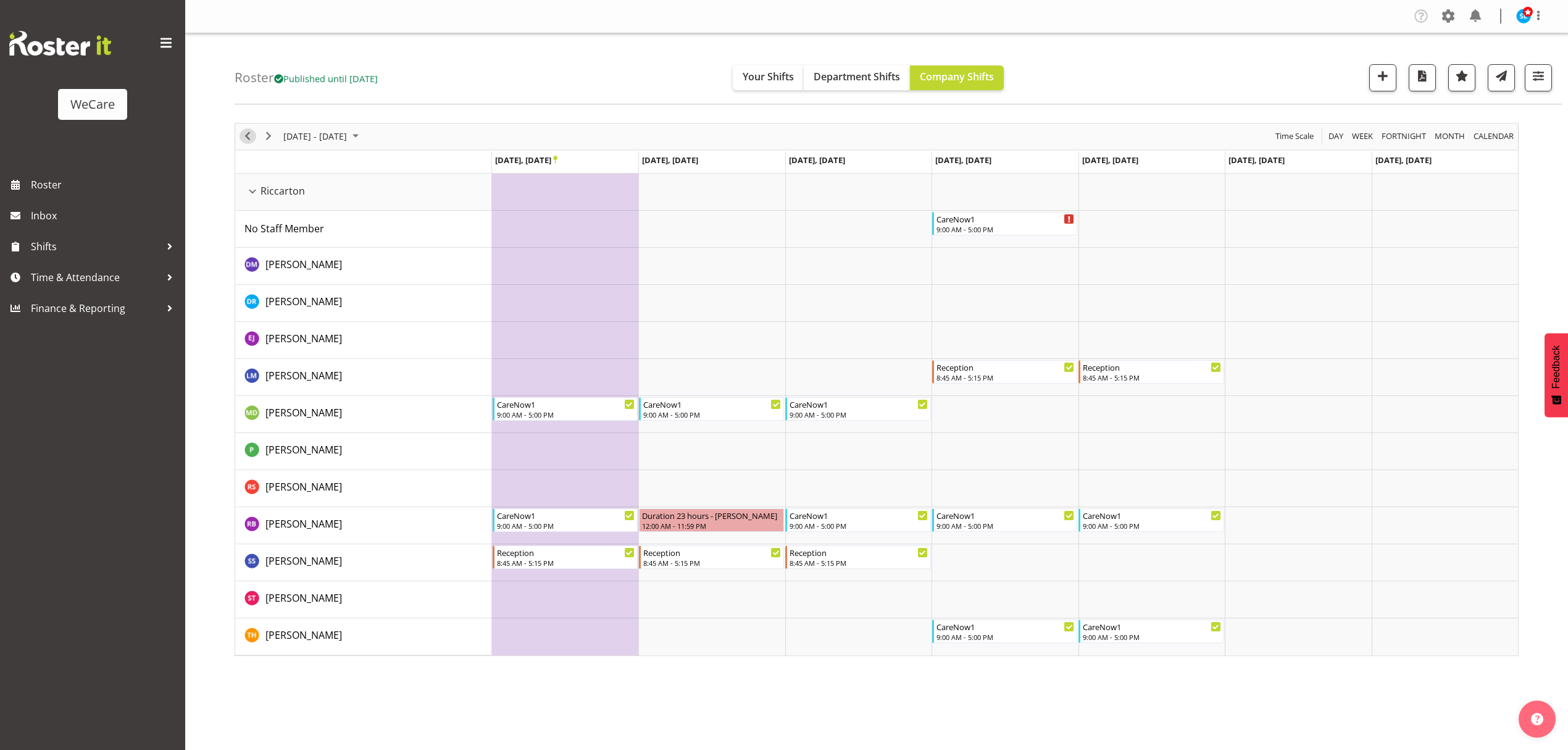
click at [248, 142] on span "Previous" at bounding box center [247, 136] width 15 height 15
